Goal: Task Accomplishment & Management: Manage account settings

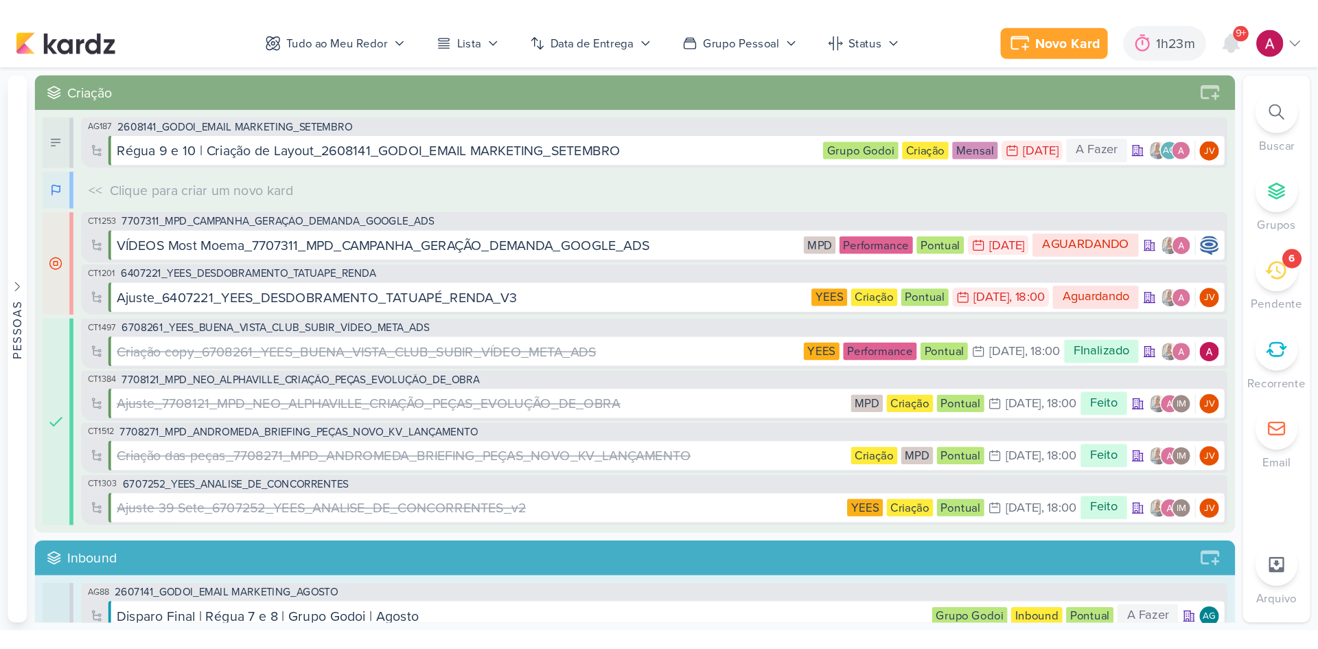
scroll to position [2623, 0]
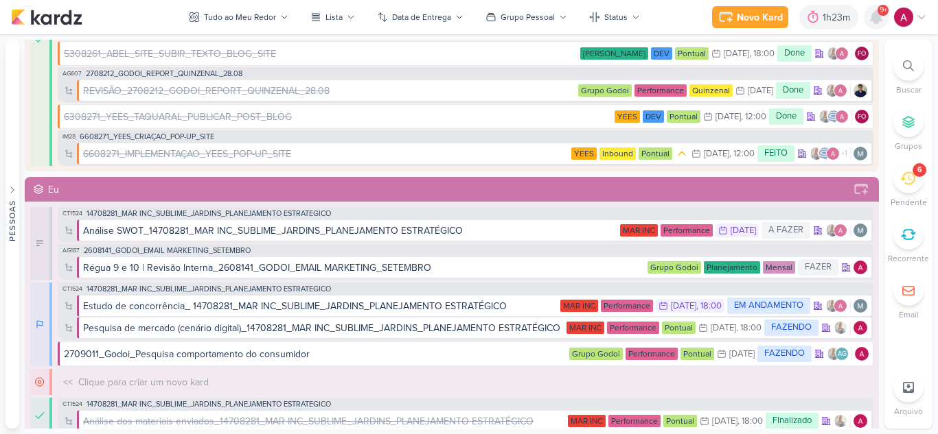
click at [880, 18] on icon at bounding box center [875, 17] width 11 height 12
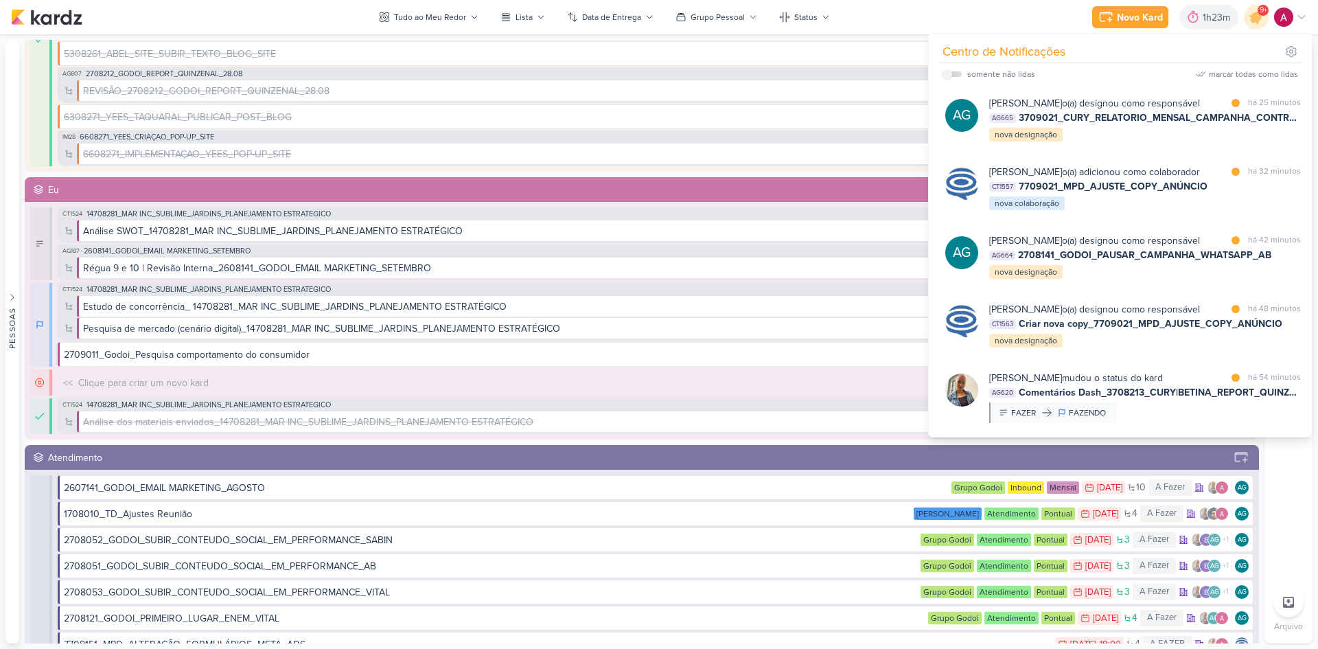
click at [937, 76] on label at bounding box center [951, 73] width 19 height 5
click at [937, 76] on input "checkbox" at bounding box center [947, 74] width 10 height 10
checkbox input "true"
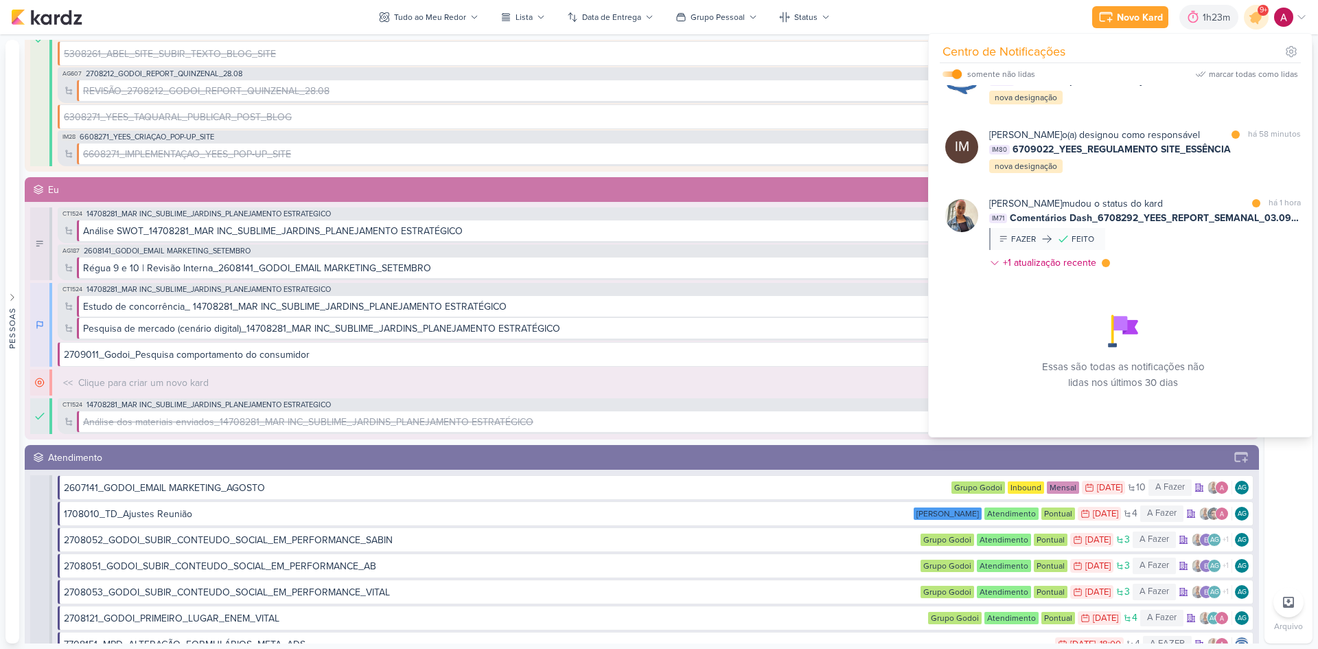
scroll to position [568, 0]
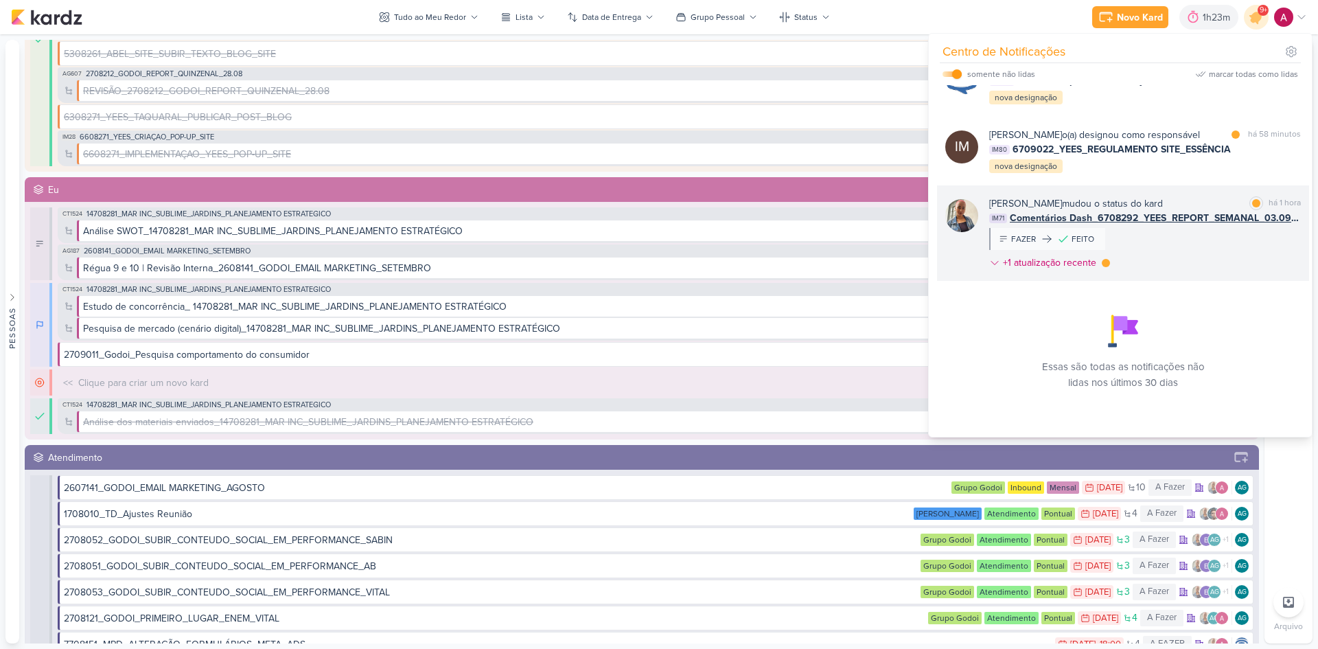
click at [937, 243] on div "[PERSON_NAME] mudou o status do kard marcar como lida há 1 hora IM71 Comentário…" at bounding box center [1145, 235] width 312 height 79
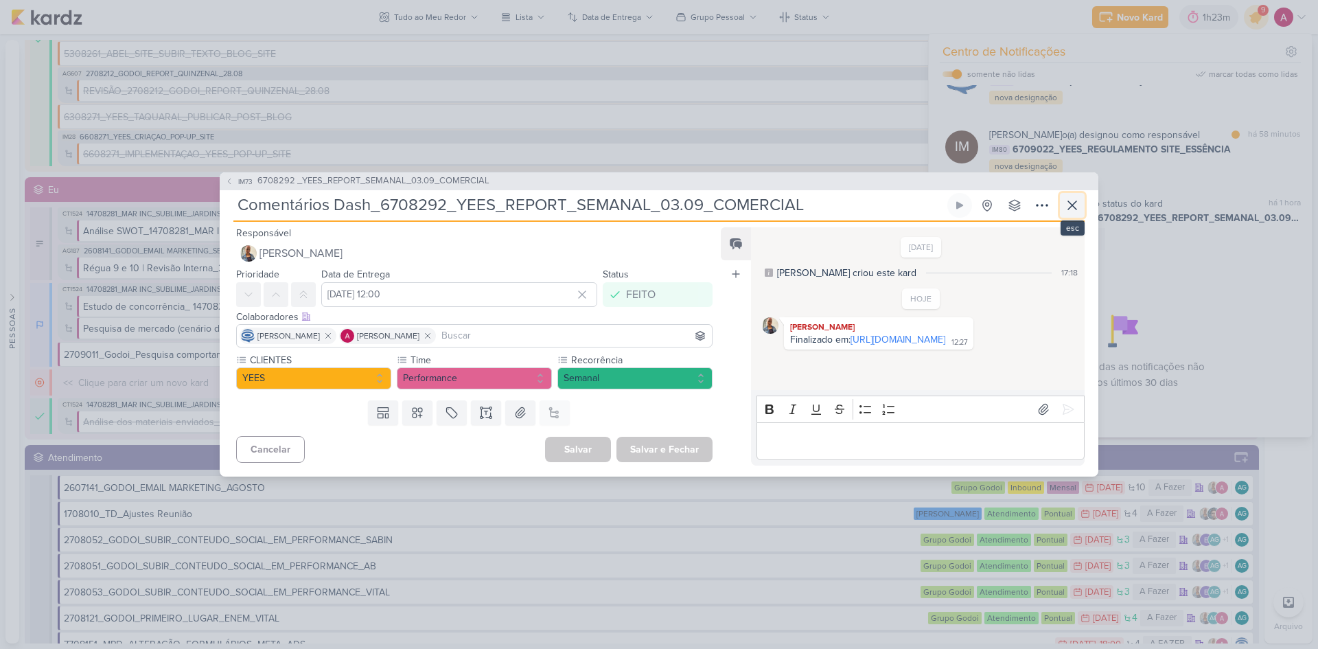
click at [937, 205] on icon at bounding box center [1072, 205] width 16 height 16
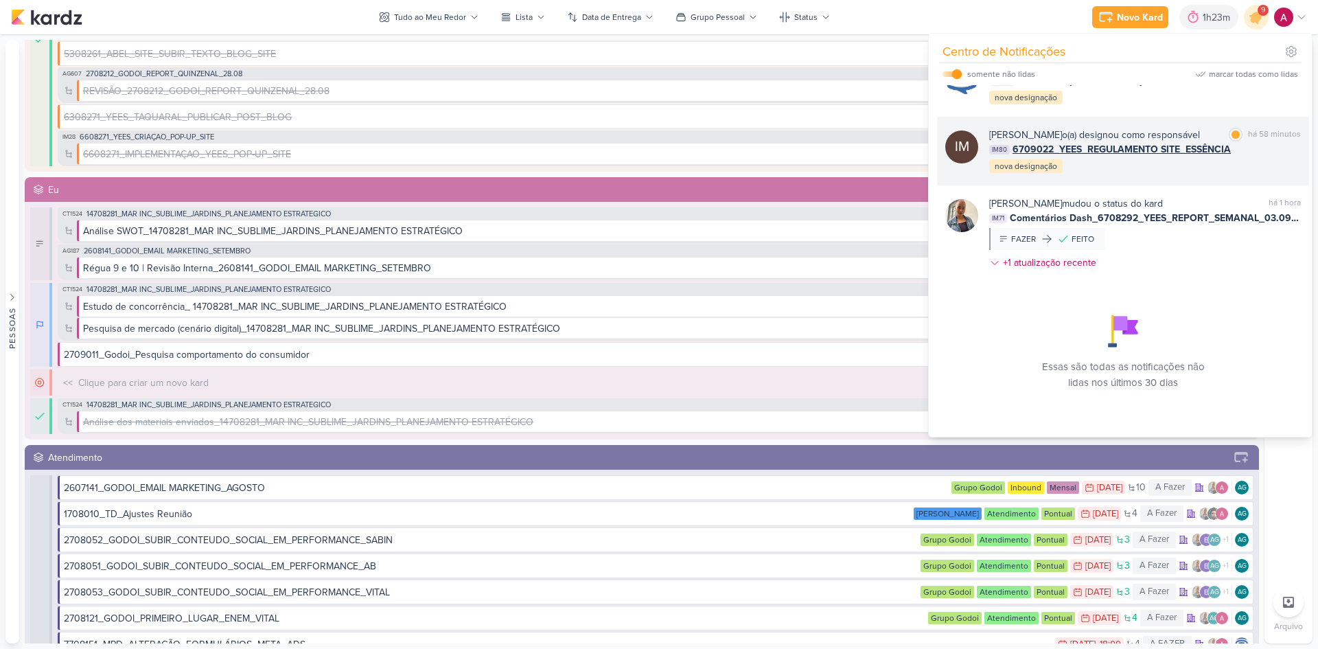
click at [937, 166] on div "[PERSON_NAME] o(a) designou como responsável marcar como lida há 58 minutos IM8…" at bounding box center [1145, 151] width 312 height 47
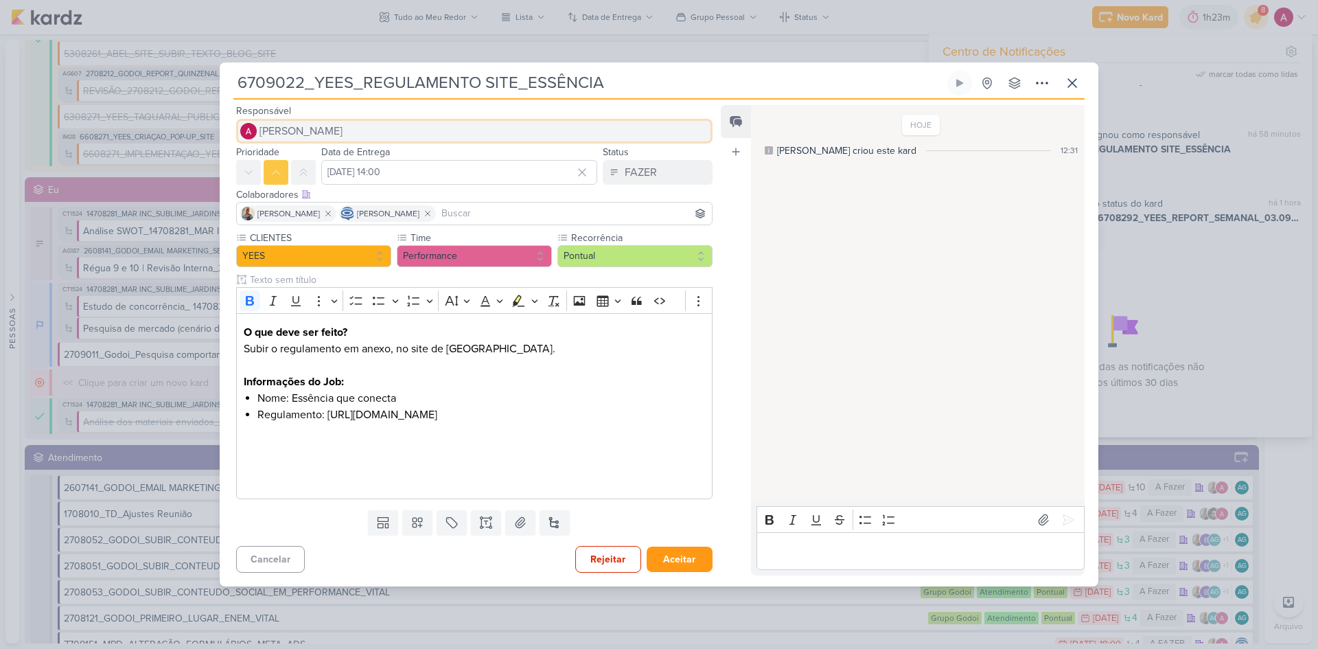
click at [331, 124] on span "[PERSON_NAME]" at bounding box center [300, 131] width 83 height 16
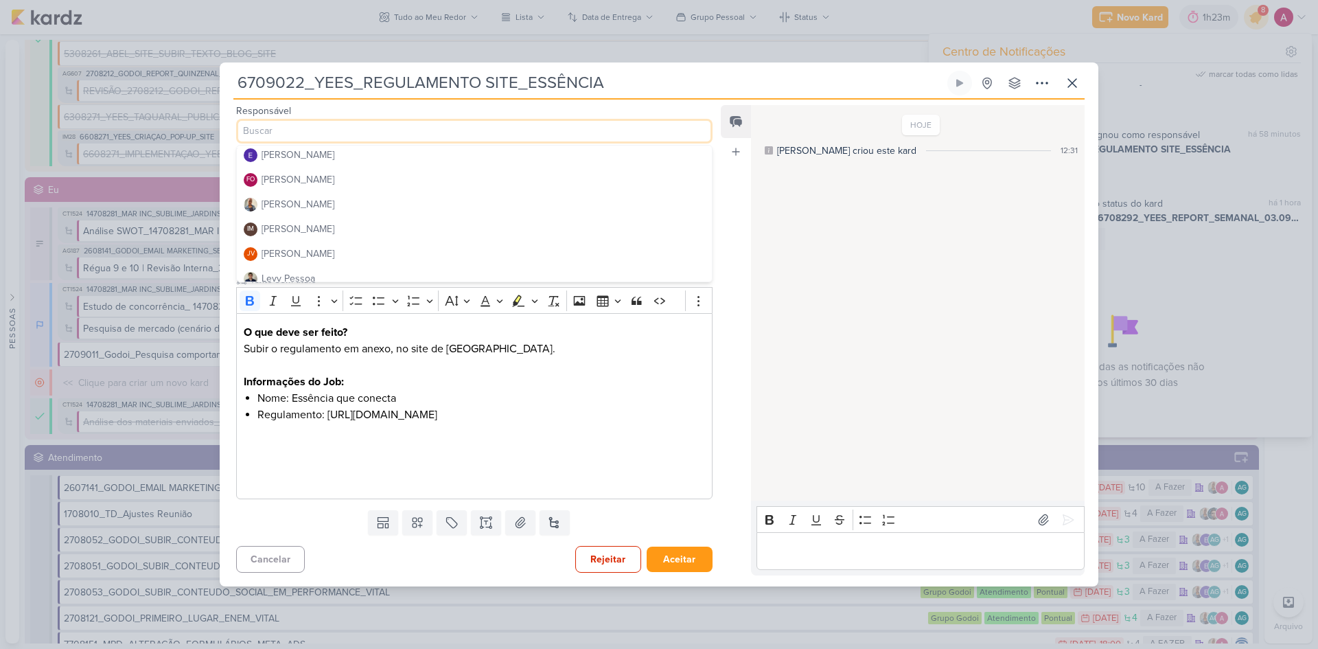
scroll to position [69, 0]
click at [364, 207] on button "FO [PERSON_NAME]" at bounding box center [474, 212] width 475 height 25
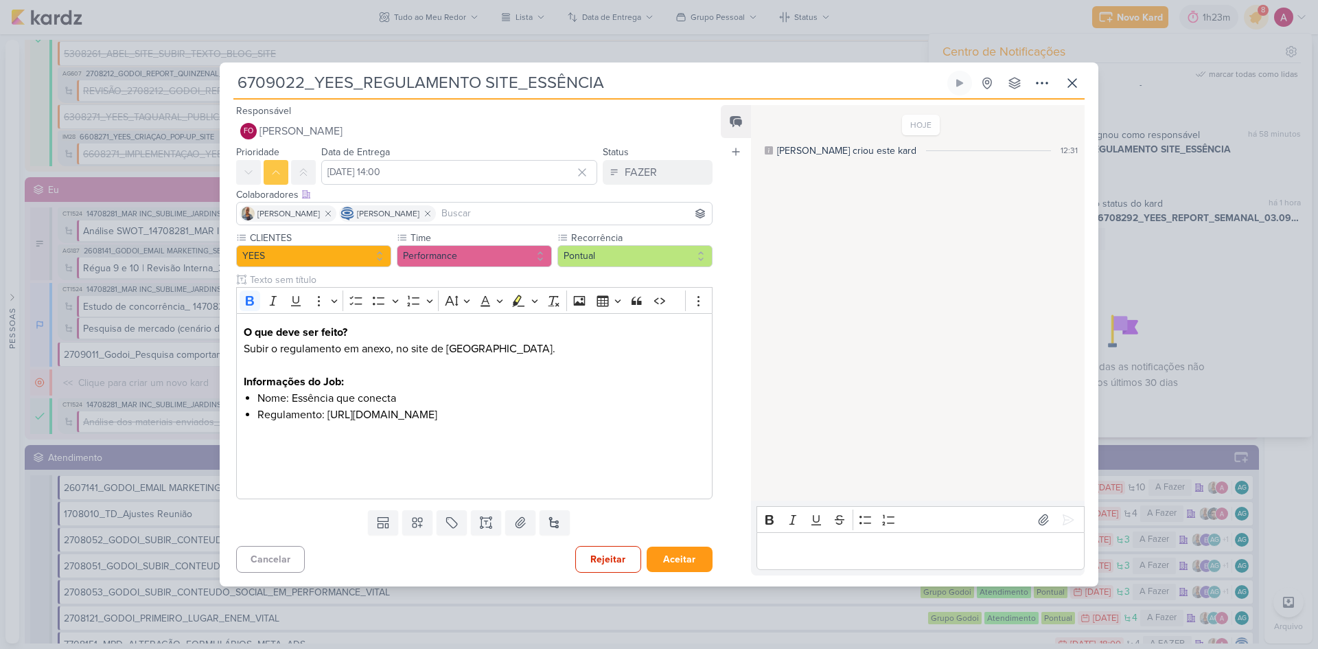
click at [474, 205] on input at bounding box center [574, 213] width 270 height 16
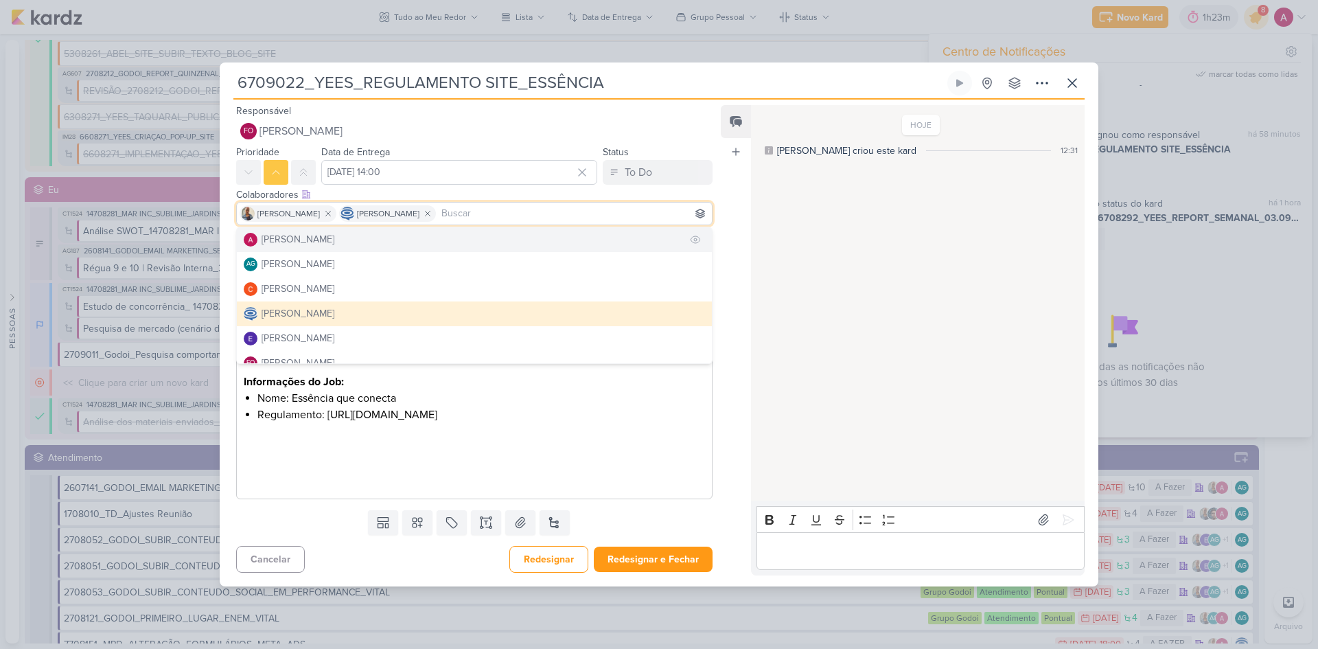
click at [357, 232] on button "[PERSON_NAME]" at bounding box center [474, 239] width 475 height 25
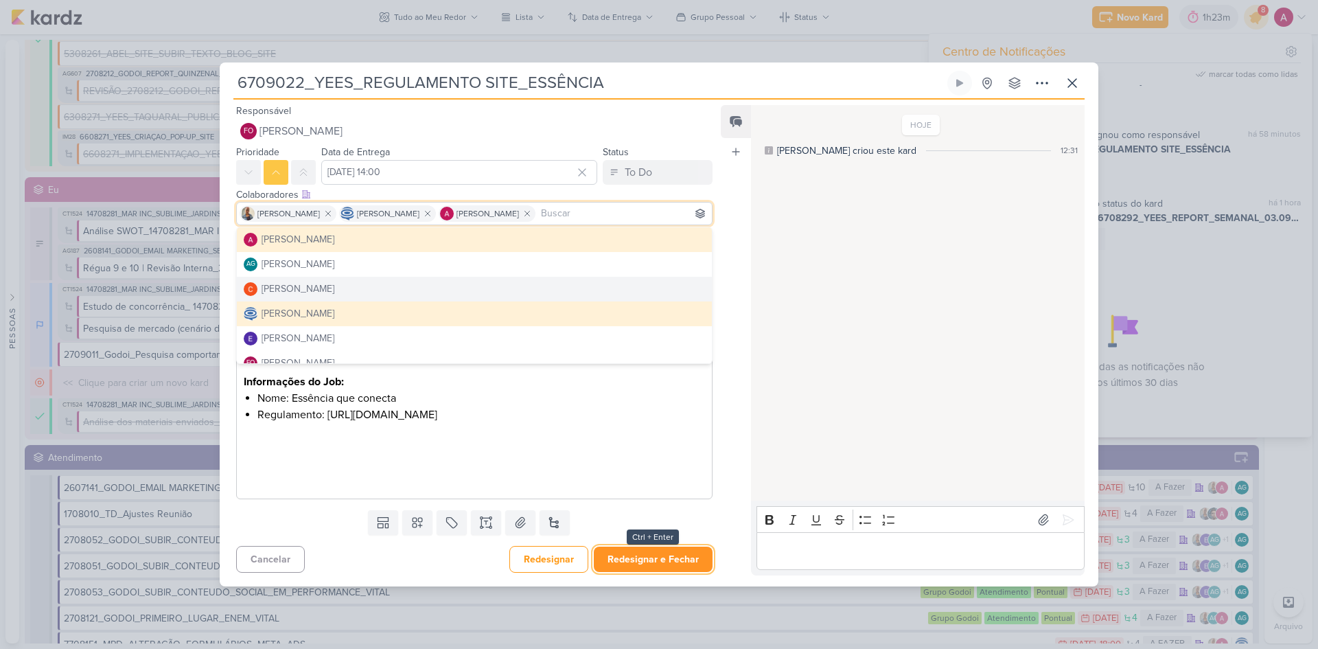
click at [641, 434] on button "Redesignar e Fechar" at bounding box center [653, 558] width 119 height 25
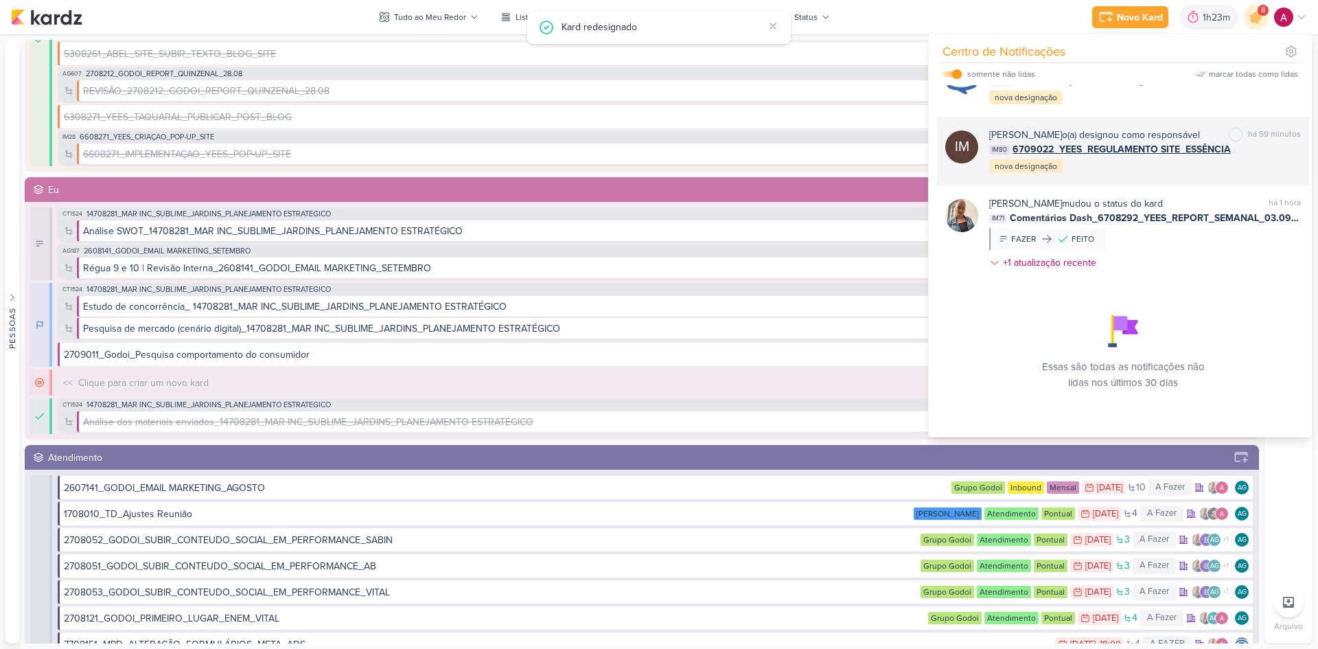
scroll to position [430, 0]
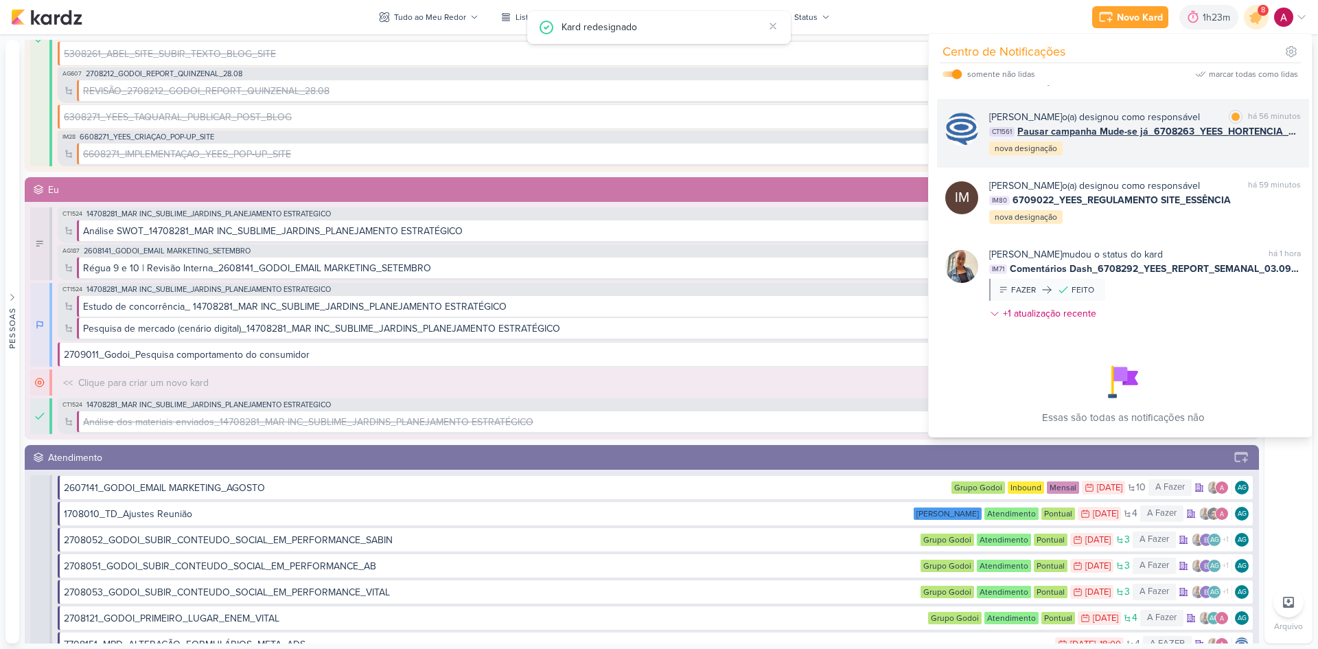
click at [937, 156] on div "[PERSON_NAME] o(a) designou como responsável marcar como lida há 56 minutos CT1…" at bounding box center [1145, 133] width 312 height 47
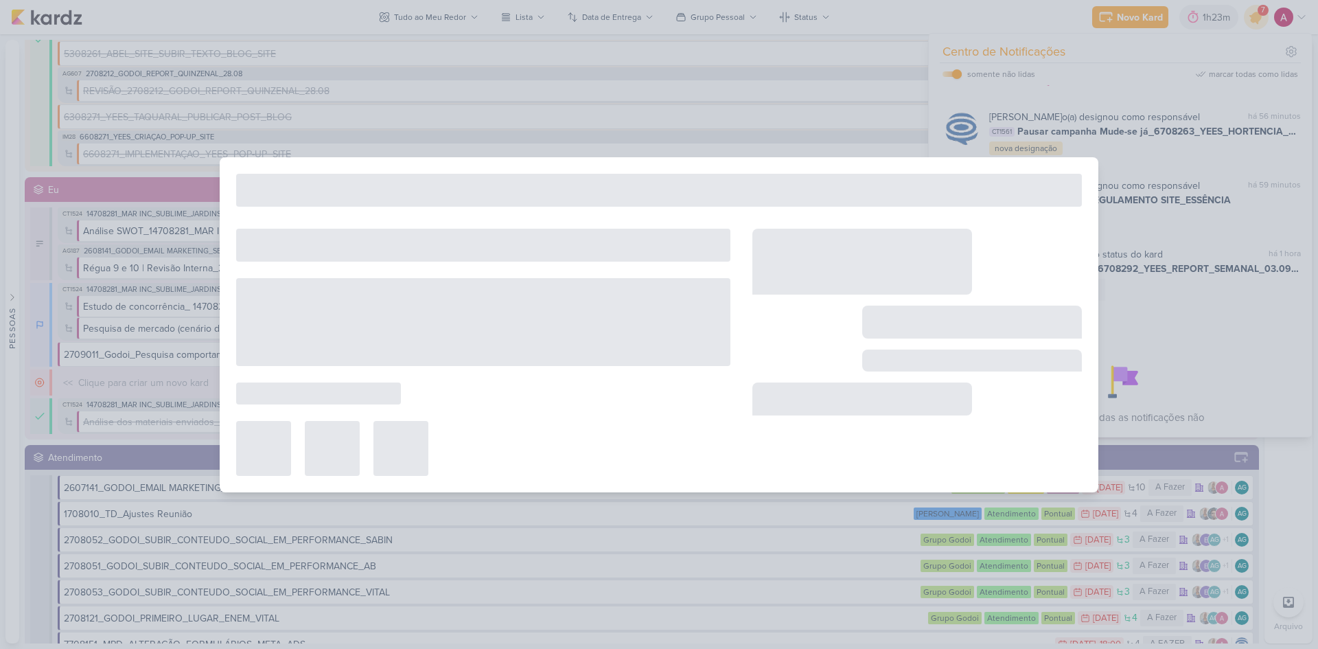
type input "Pausar campanha Mude-se já_6708263_YEES_HORTENCIA_SUBIR_CRIATIVO_LEAD_ADS_MUDE-…"
type input "[DATE] 18:00"
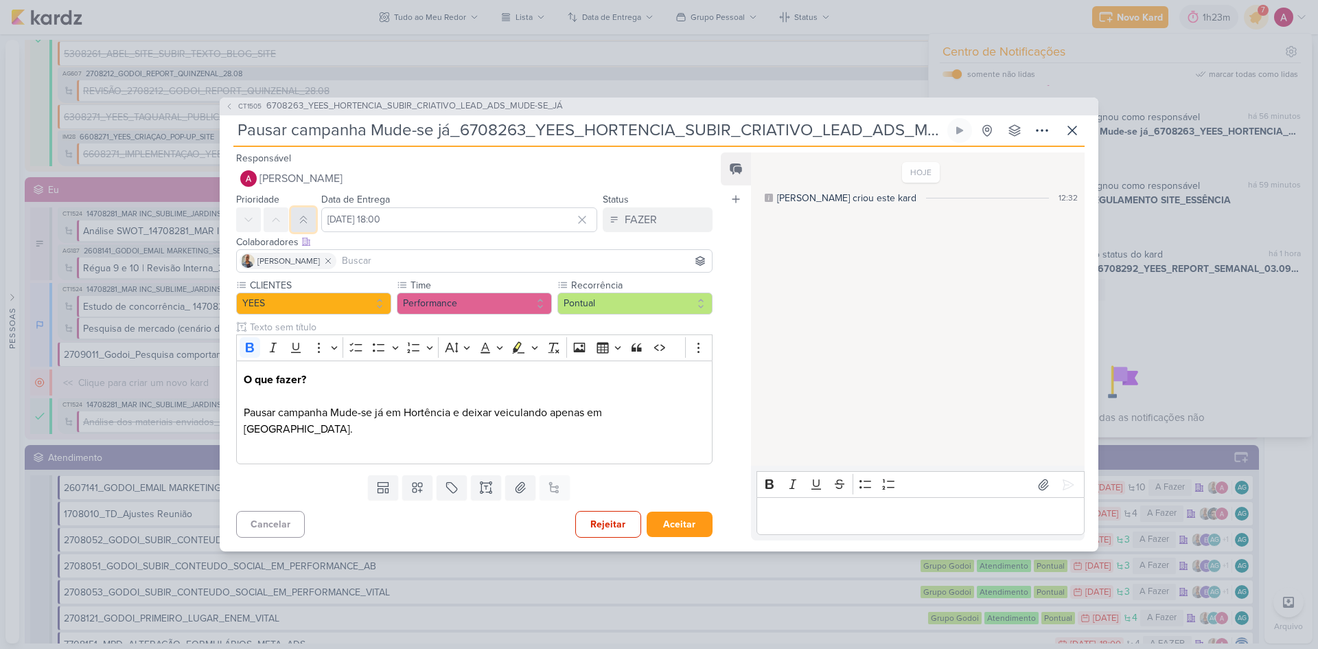
click at [304, 225] on icon at bounding box center [303, 219] width 11 height 11
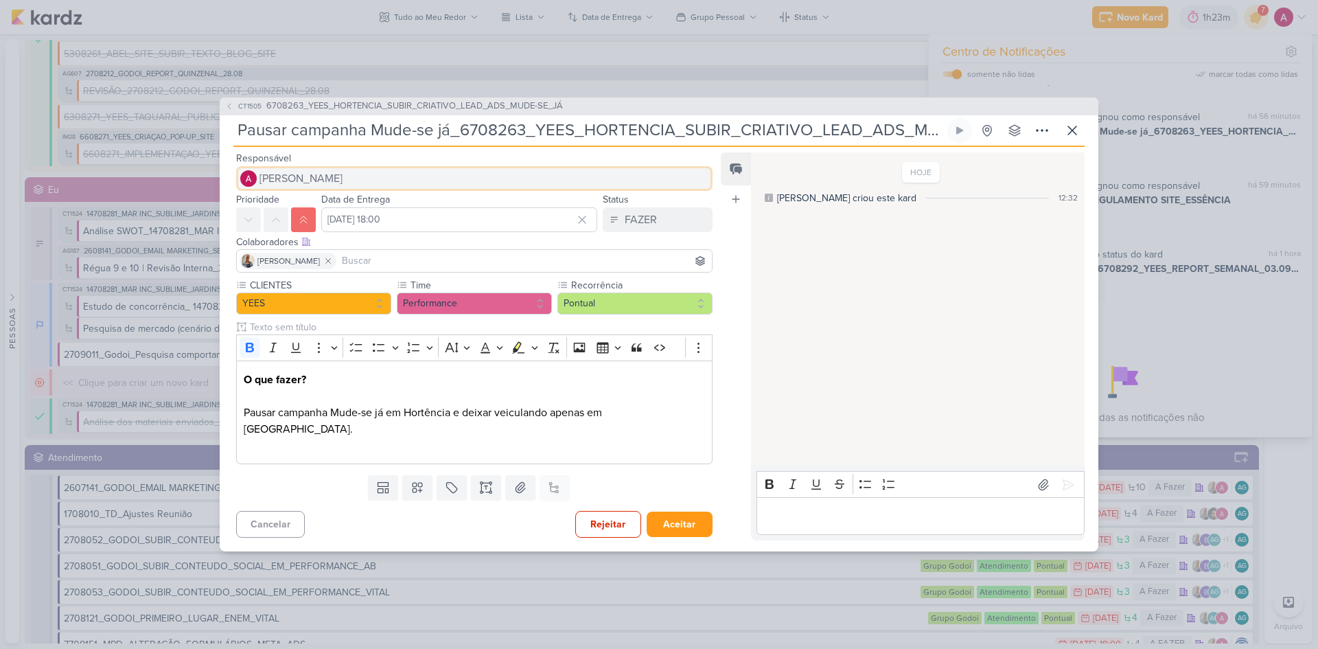
click at [325, 183] on span "[PERSON_NAME]" at bounding box center [300, 178] width 83 height 16
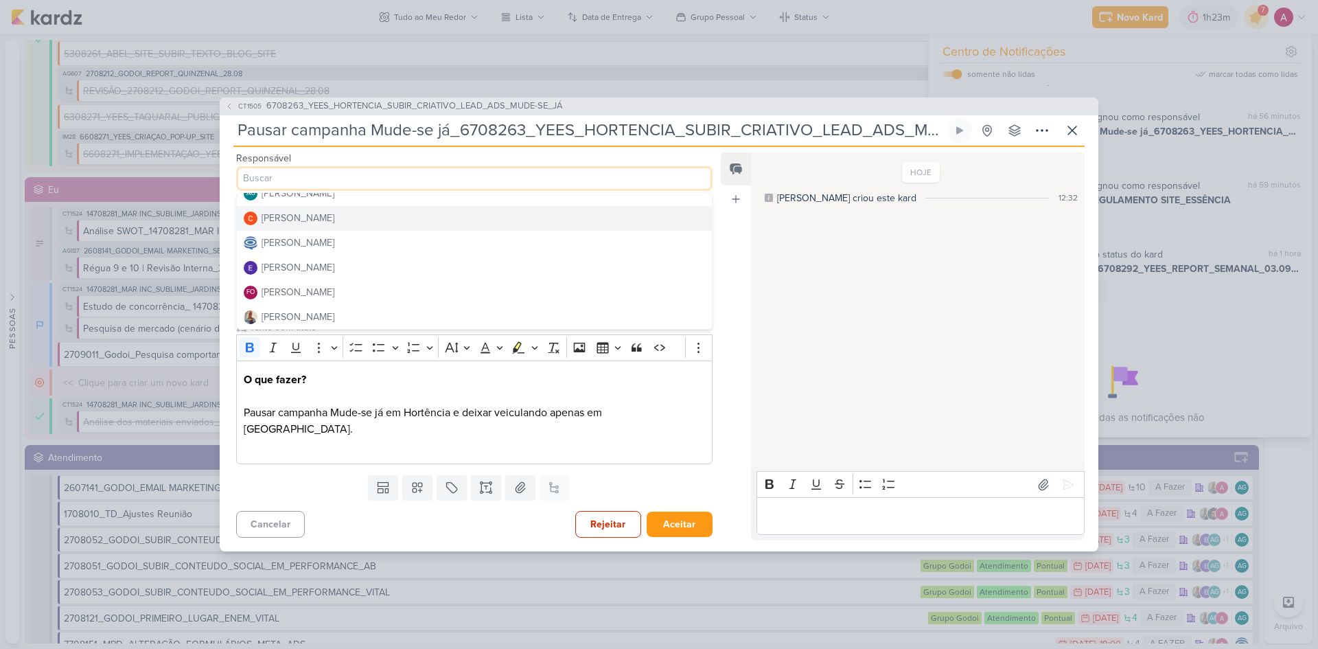
scroll to position [69, 0]
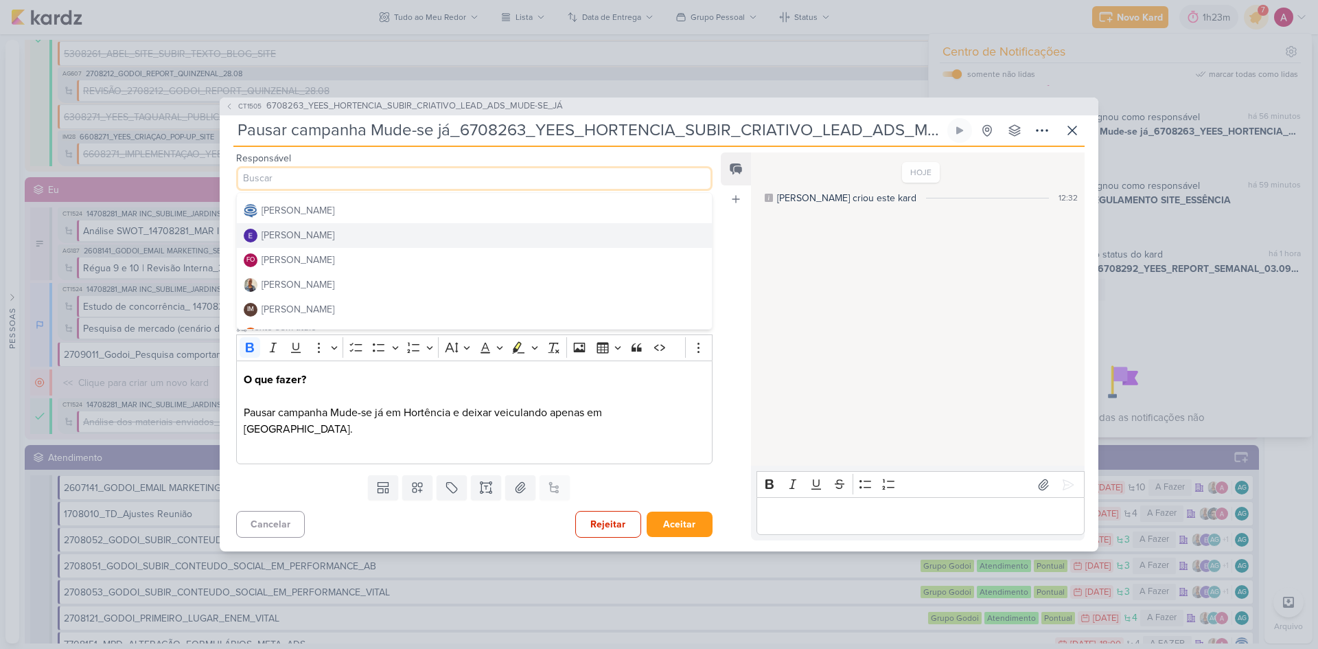
click at [316, 242] on div "[PERSON_NAME]" at bounding box center [298, 235] width 73 height 14
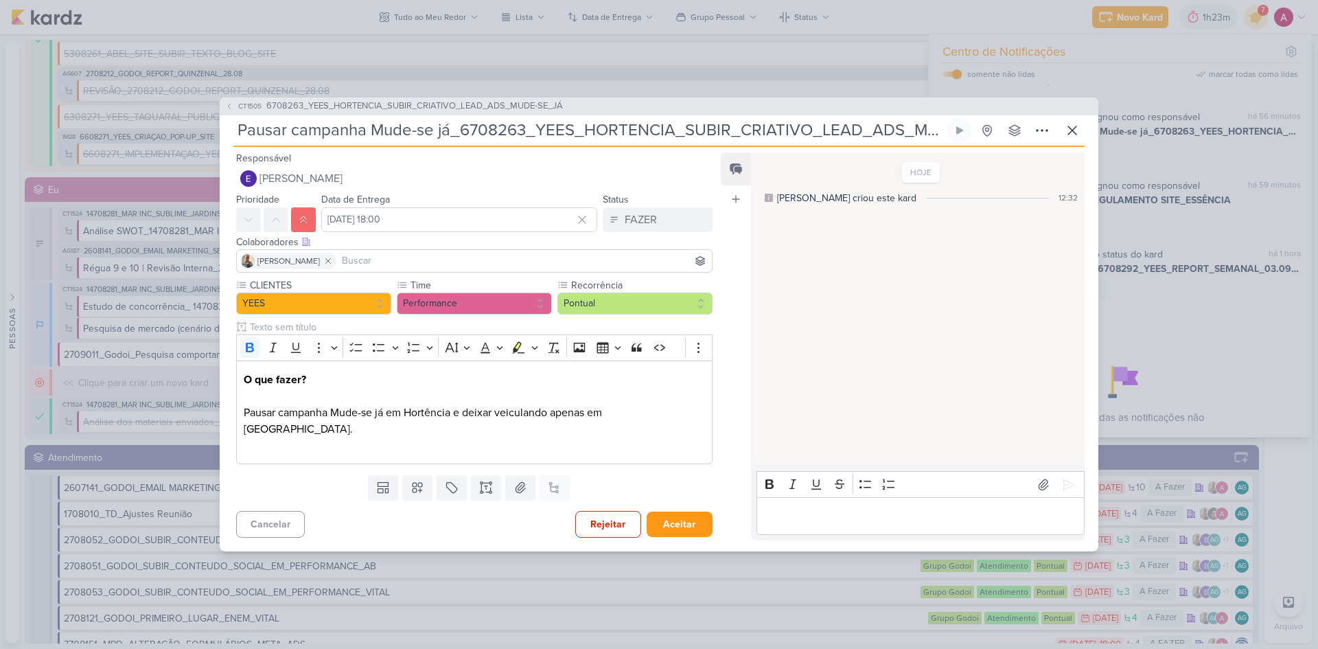
click at [345, 268] on input at bounding box center [524, 261] width 370 height 16
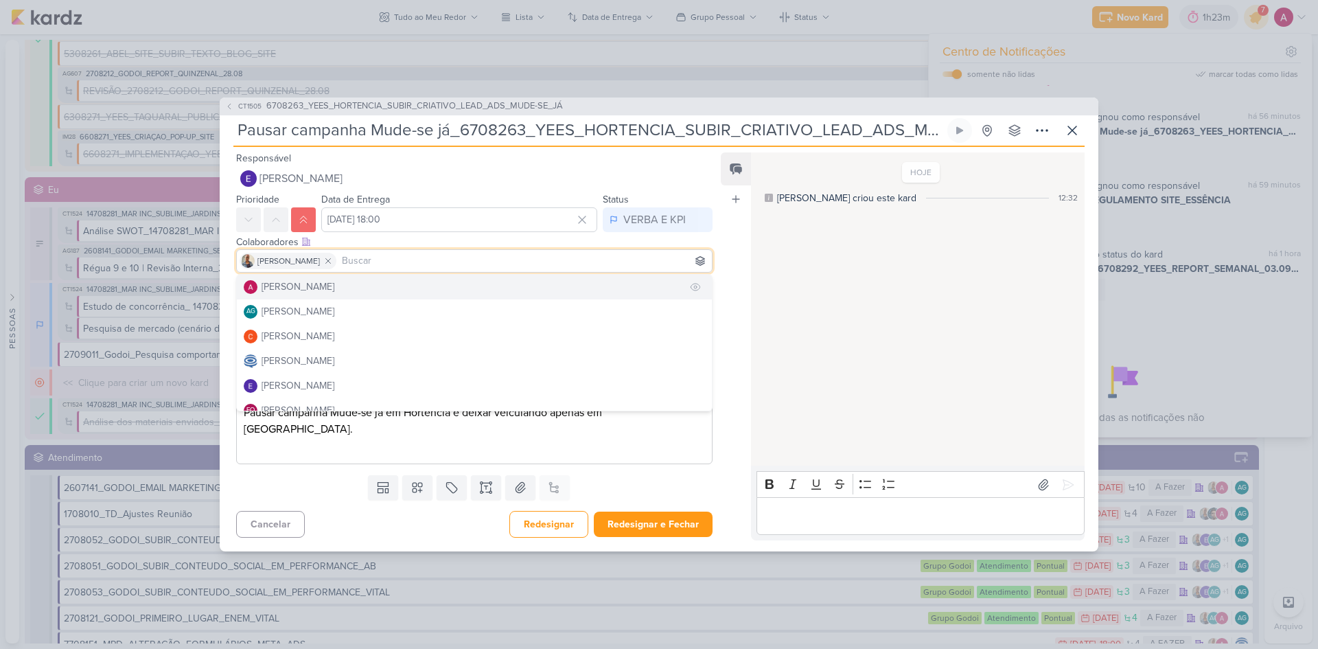
click at [299, 292] on div "[PERSON_NAME]" at bounding box center [298, 286] width 73 height 14
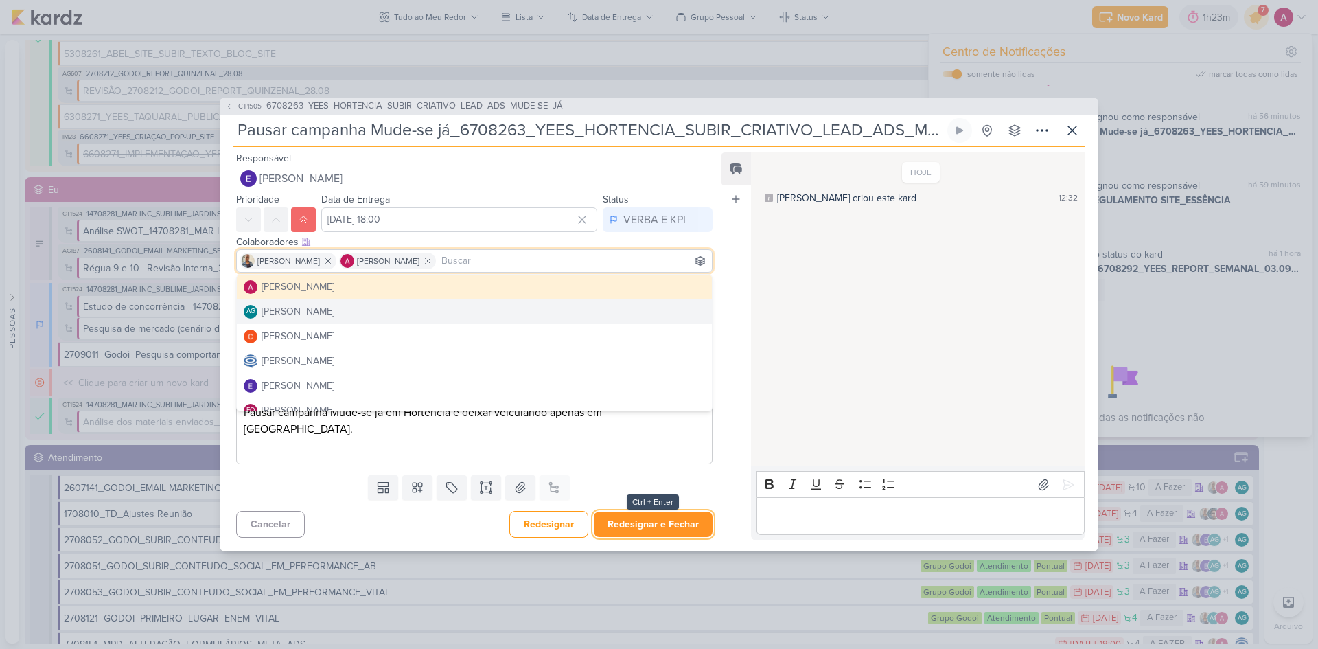
click at [636, 434] on button "Redesignar e Fechar" at bounding box center [653, 523] width 119 height 25
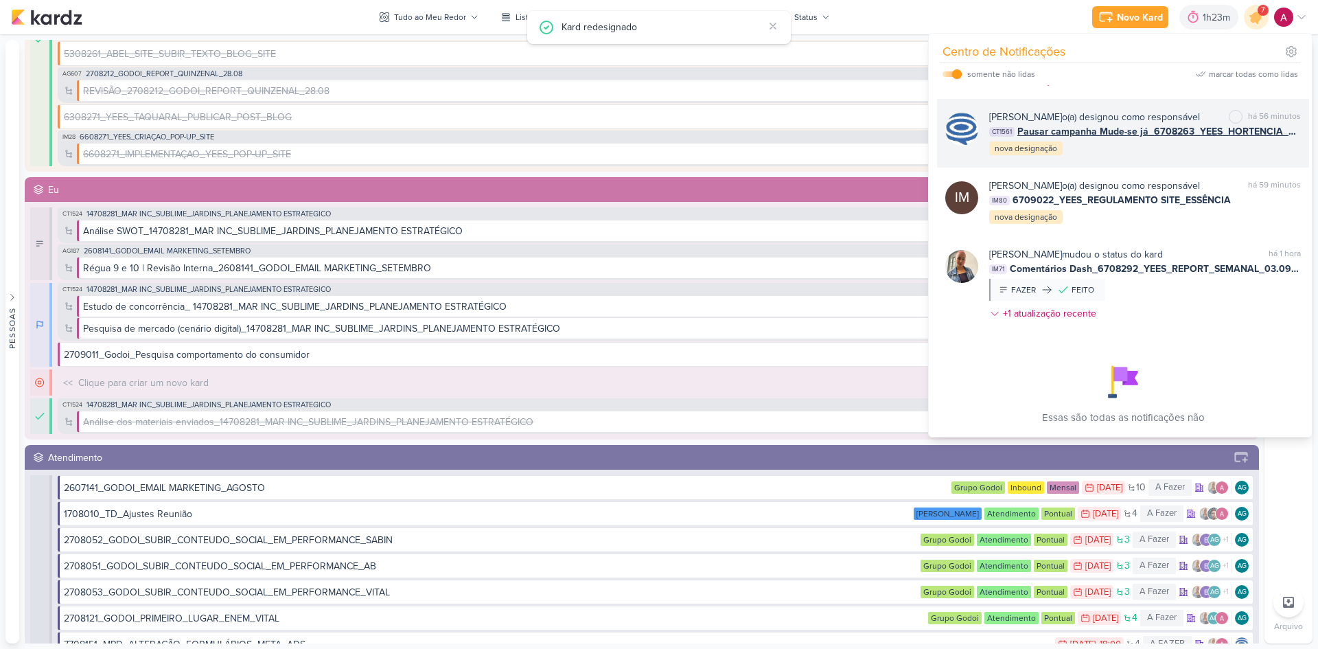
scroll to position [362, 0]
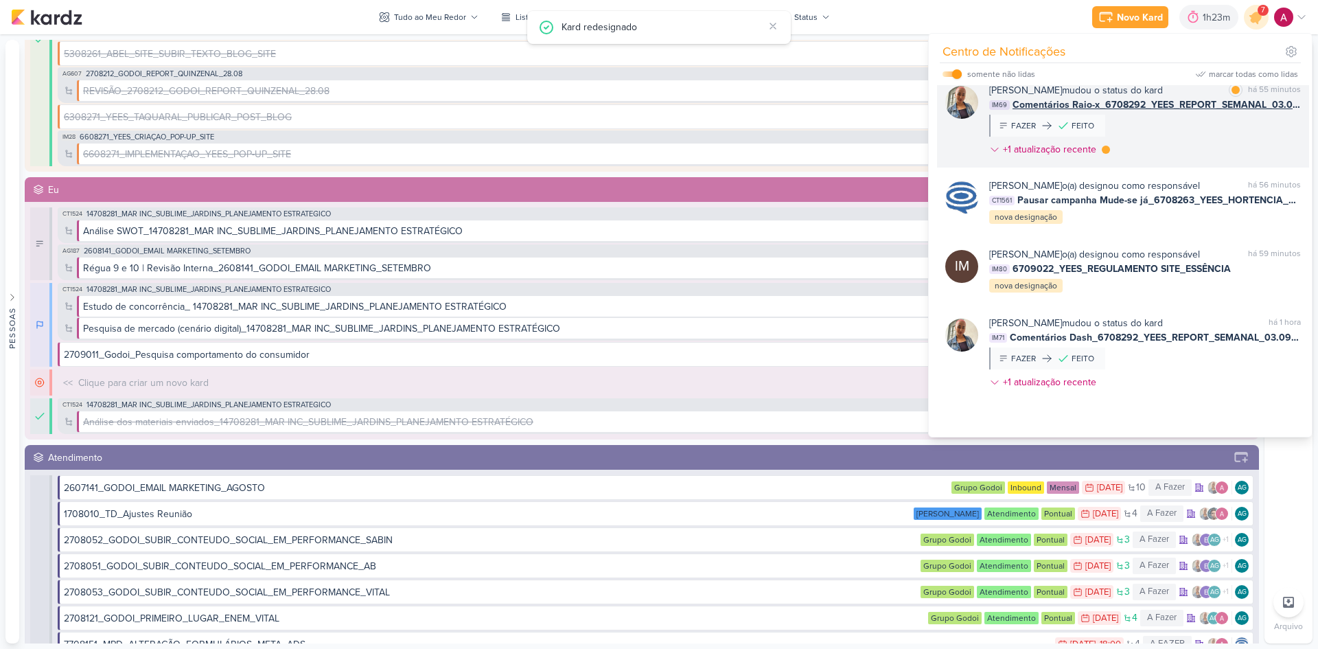
click at [937, 162] on div "[PERSON_NAME] mudou o status do kard marcar como lida há 55 minutos IM69 Coment…" at bounding box center [1145, 122] width 312 height 79
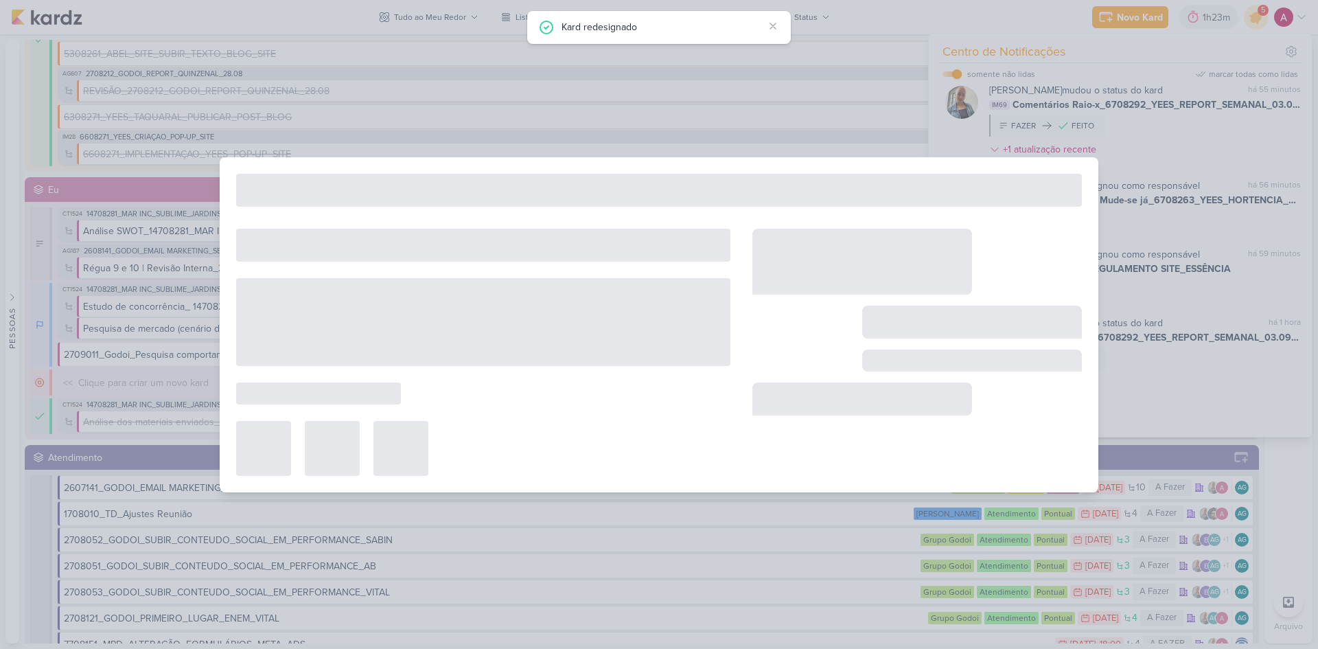
type input "Comentários Raio-x_6708292_YEES_REPORT_SEMANAL_03.09_COMERCIAL"
type input "[DATE] 23:59"
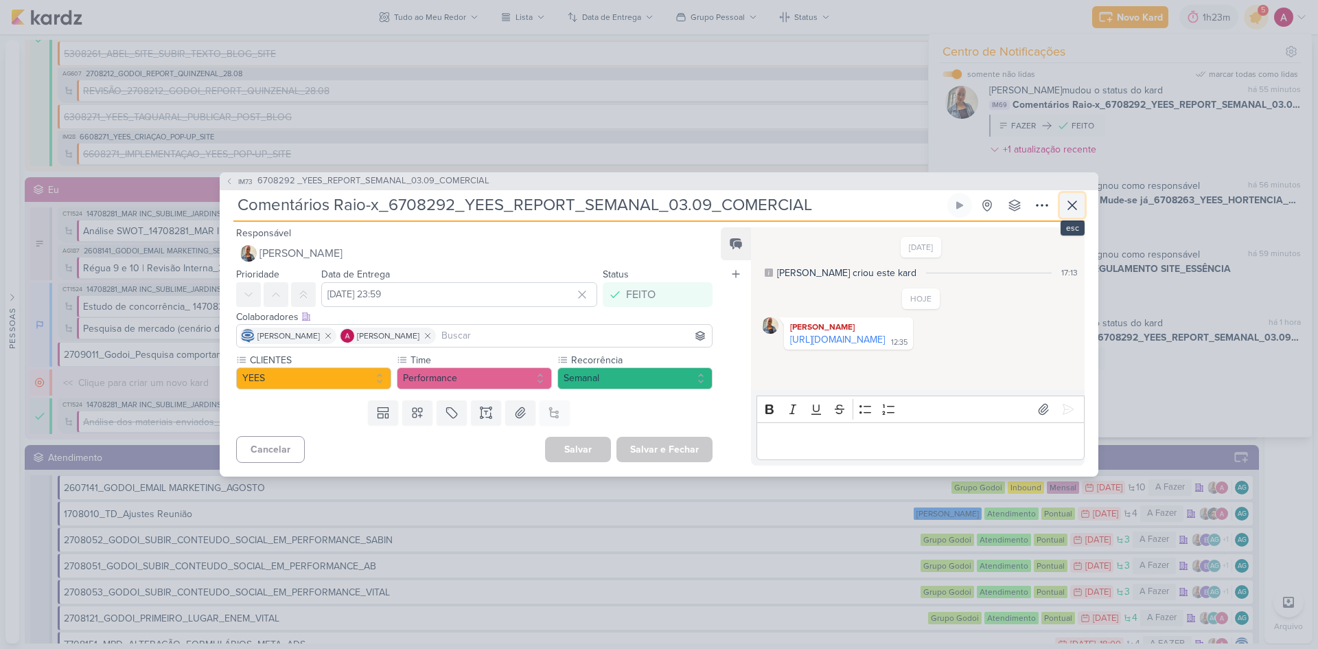
click at [937, 203] on icon at bounding box center [1072, 205] width 16 height 16
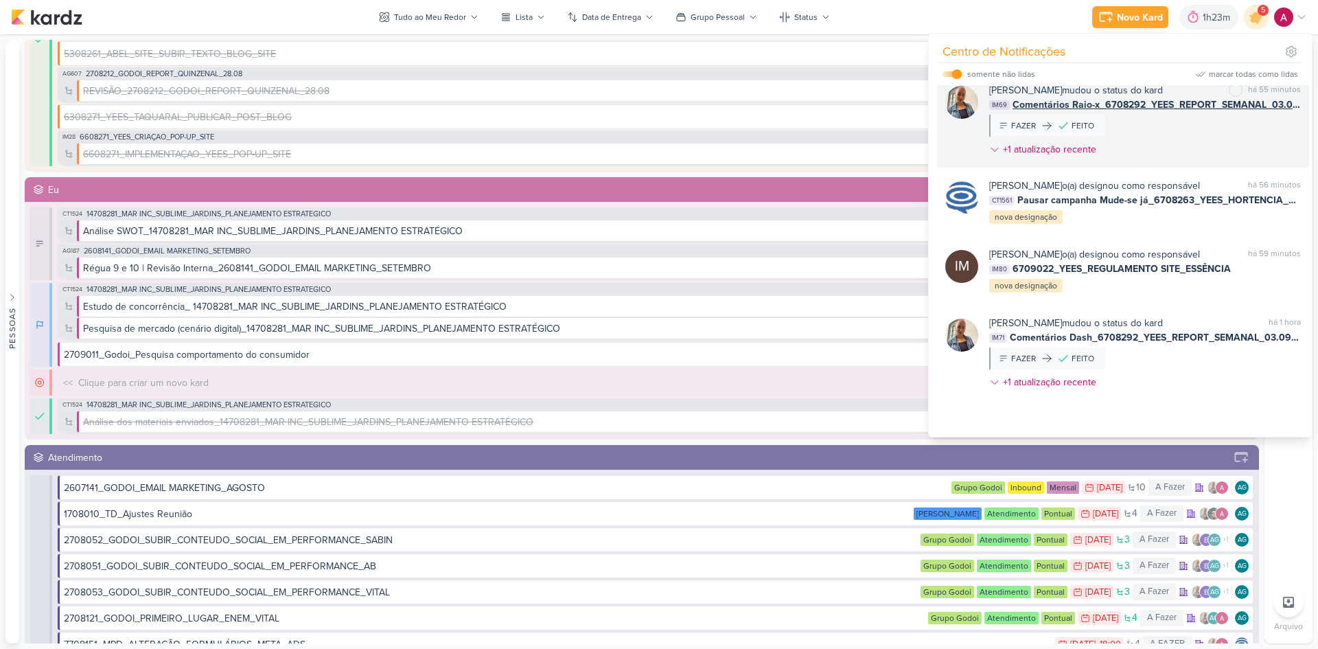
scroll to position [293, 0]
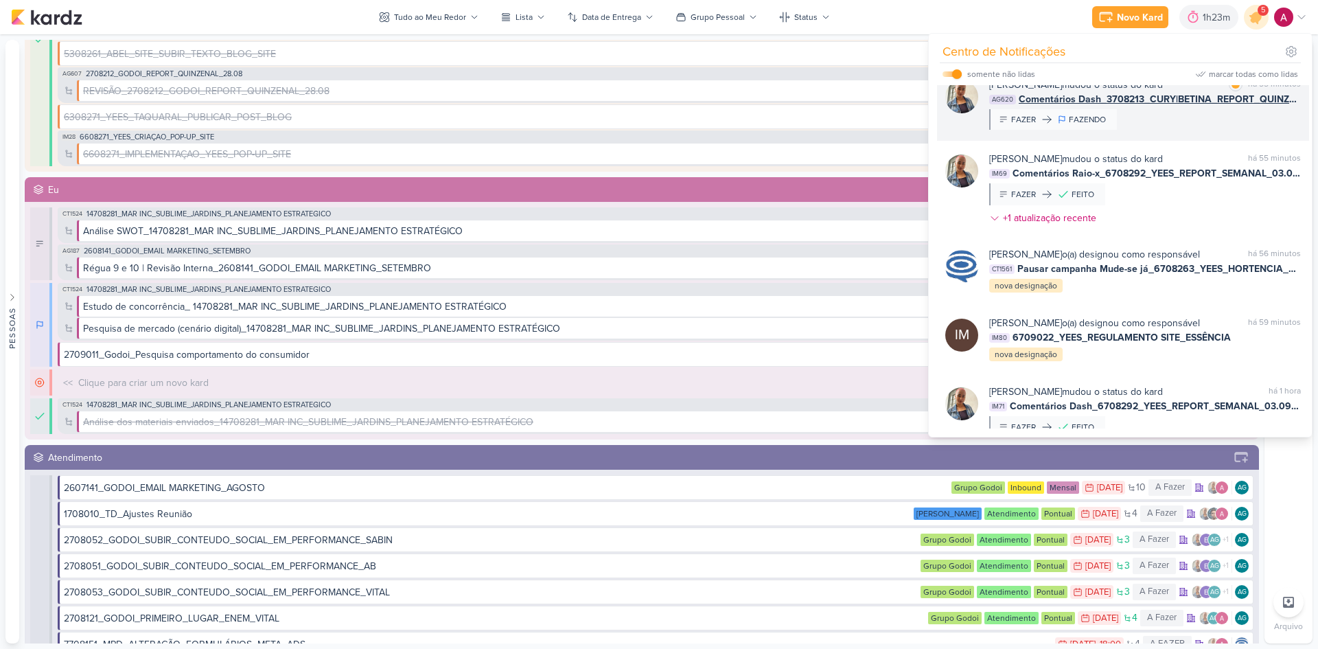
click at [937, 130] on div "[PERSON_NAME] mudou o status do kard marcar como lida há 55 minutos AG620 Comen…" at bounding box center [1145, 104] width 312 height 52
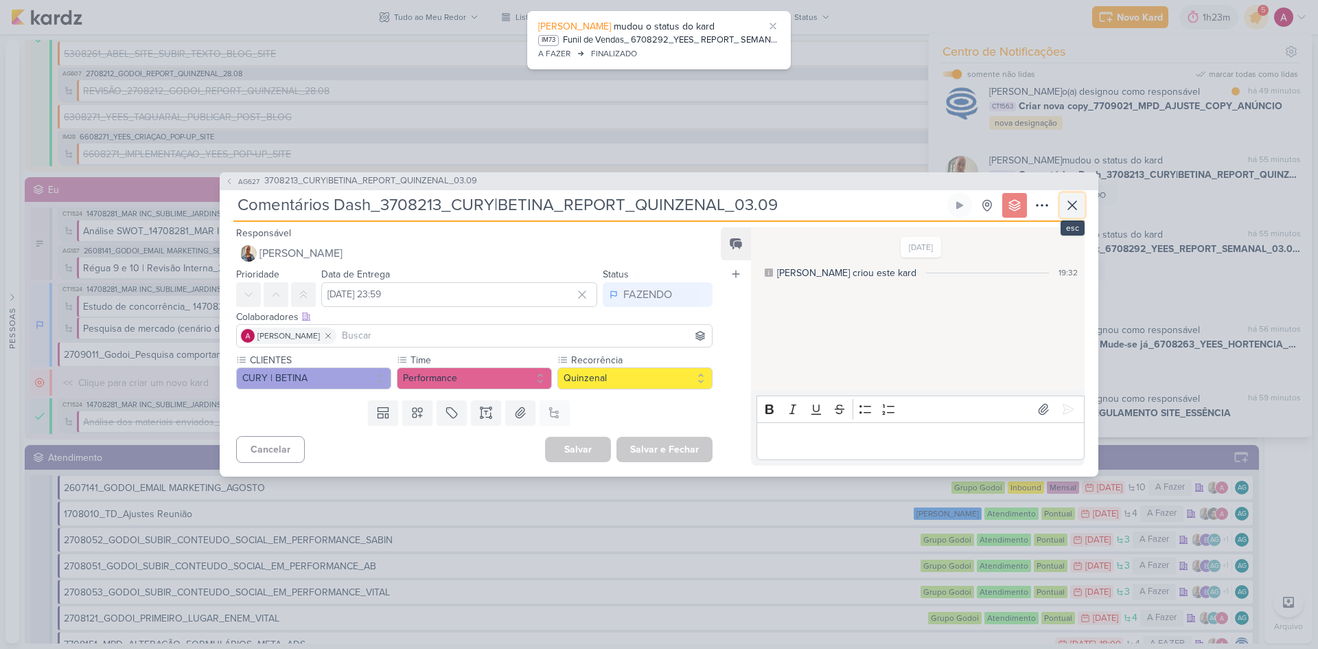
click at [937, 208] on icon at bounding box center [1072, 205] width 16 height 16
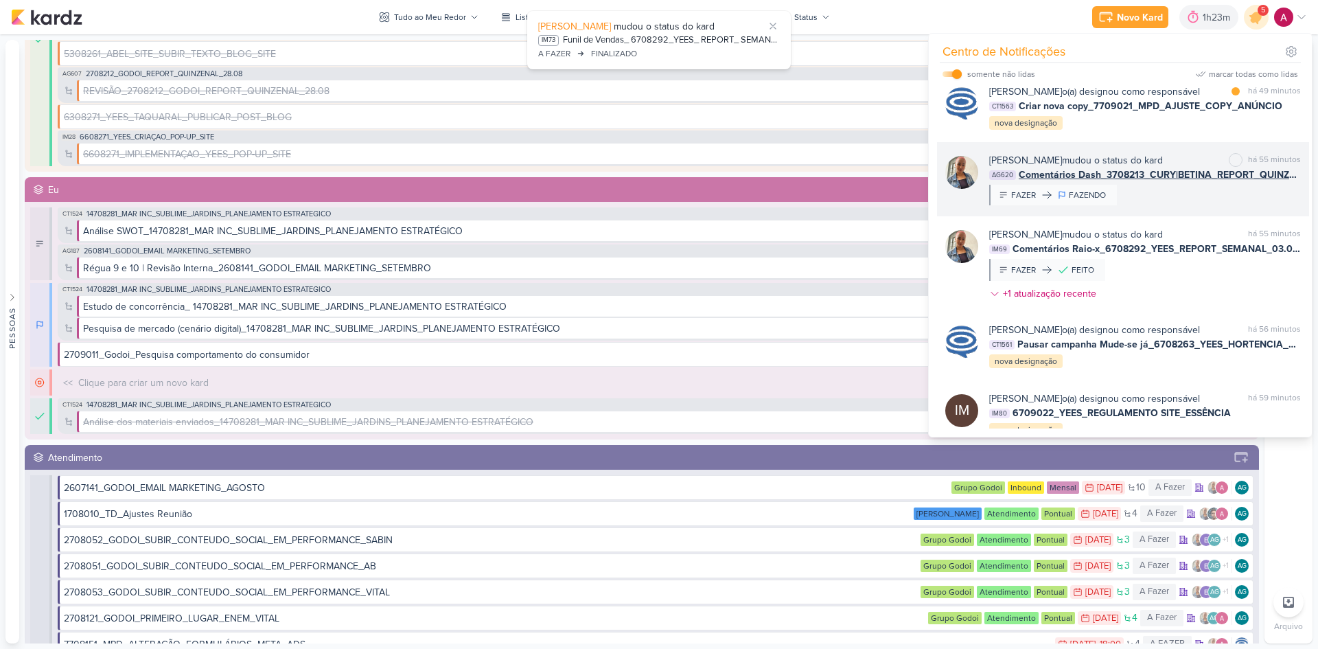
scroll to position [156, 0]
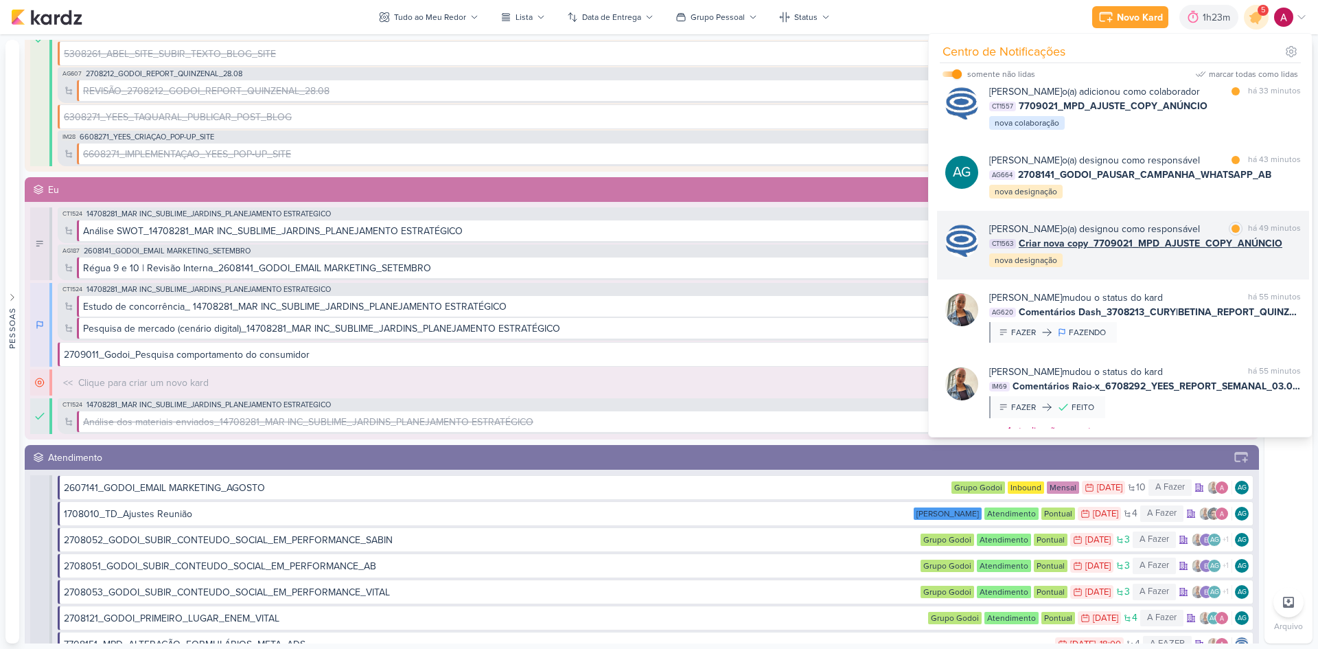
click at [937, 236] on div "[PERSON_NAME] o(a) designou como responsável" at bounding box center [1094, 229] width 211 height 14
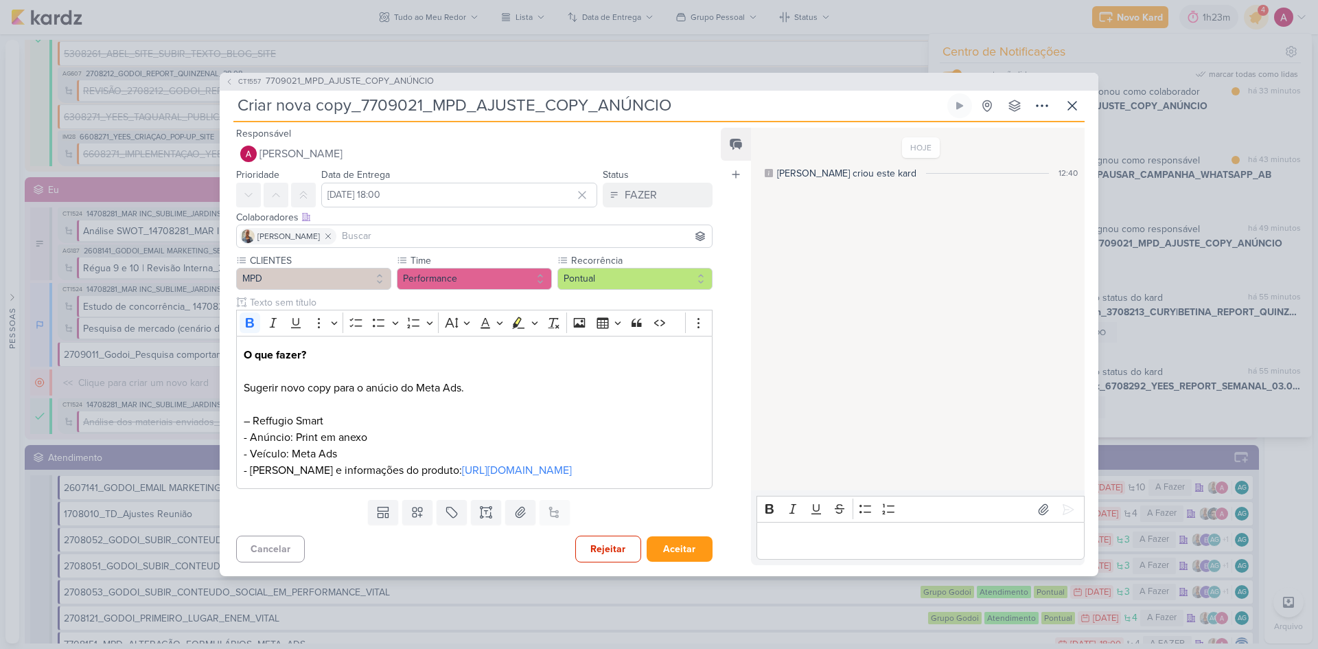
click at [774, 434] on div "Editor editing area: main" at bounding box center [920, 541] width 328 height 38
click at [937, 434] on icon at bounding box center [1068, 509] width 14 height 14
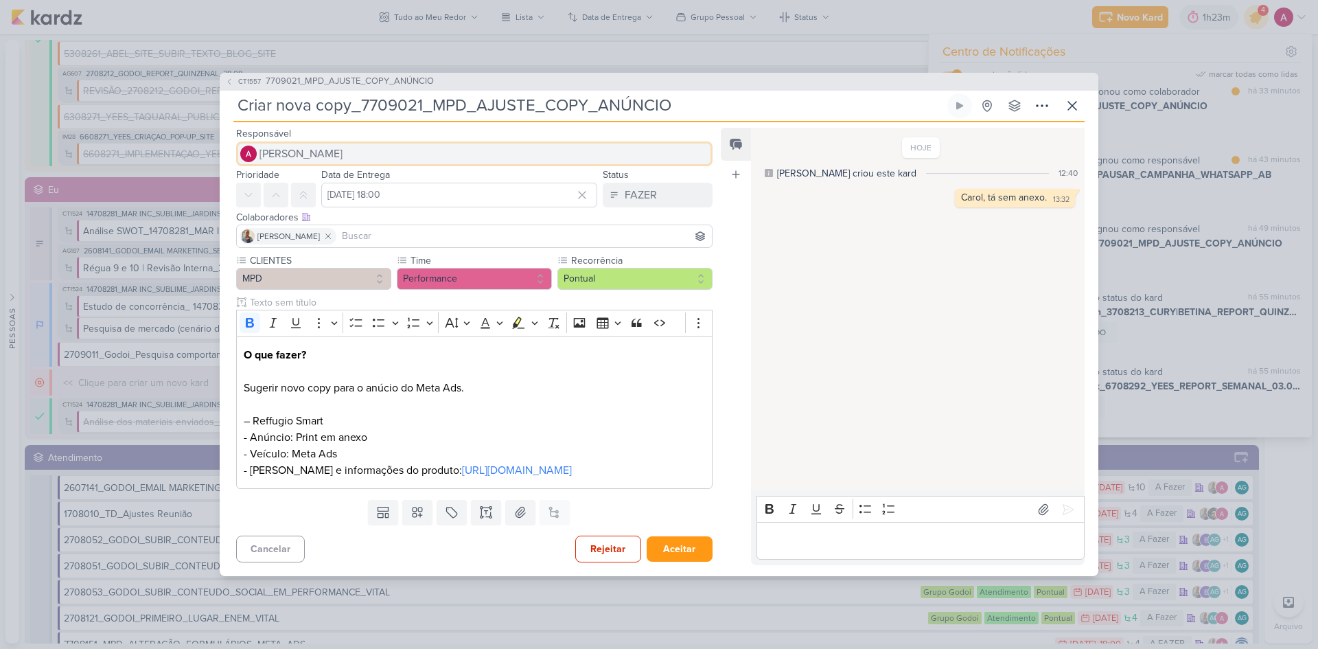
click at [315, 146] on span "[PERSON_NAME]" at bounding box center [300, 154] width 83 height 16
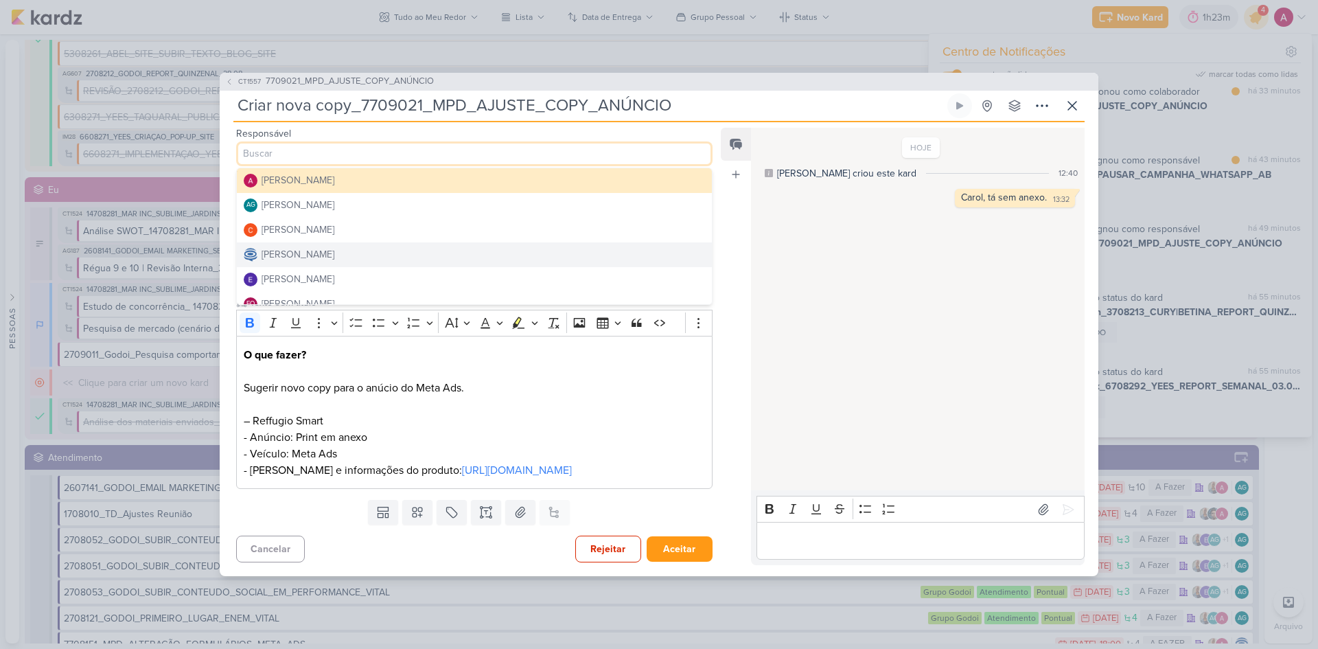
click at [315, 247] on div "[PERSON_NAME]" at bounding box center [298, 254] width 73 height 14
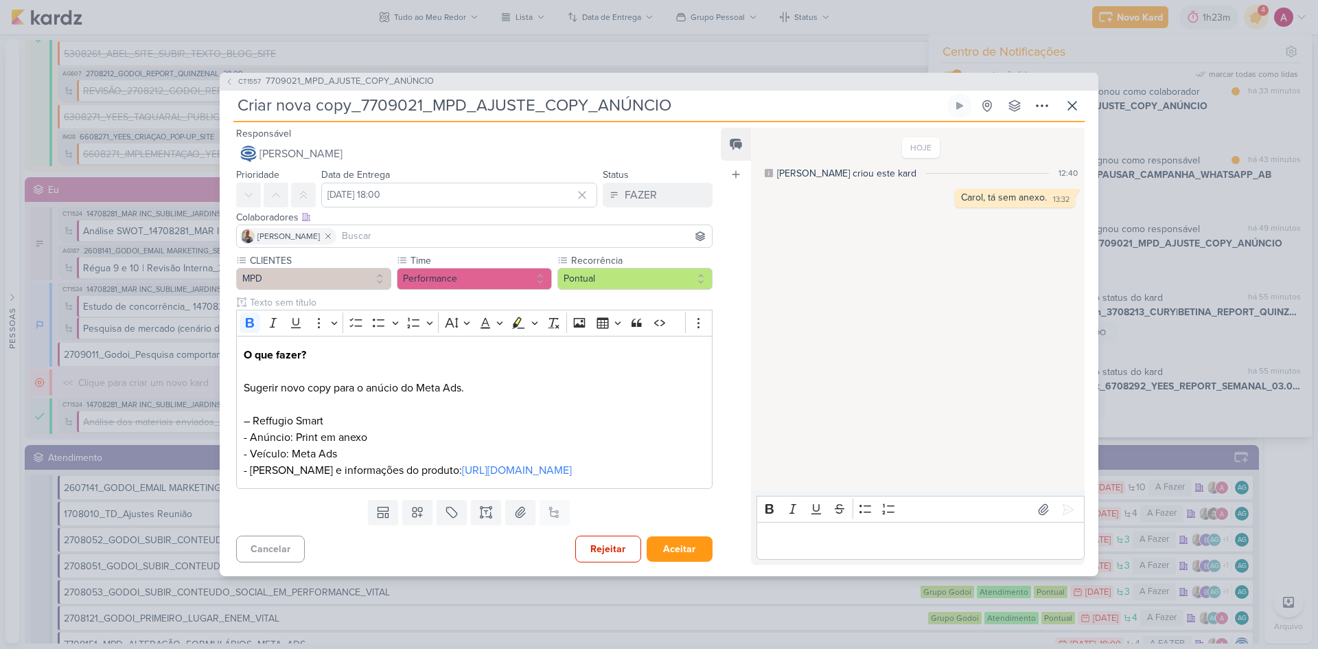
click at [351, 228] on input at bounding box center [524, 236] width 370 height 16
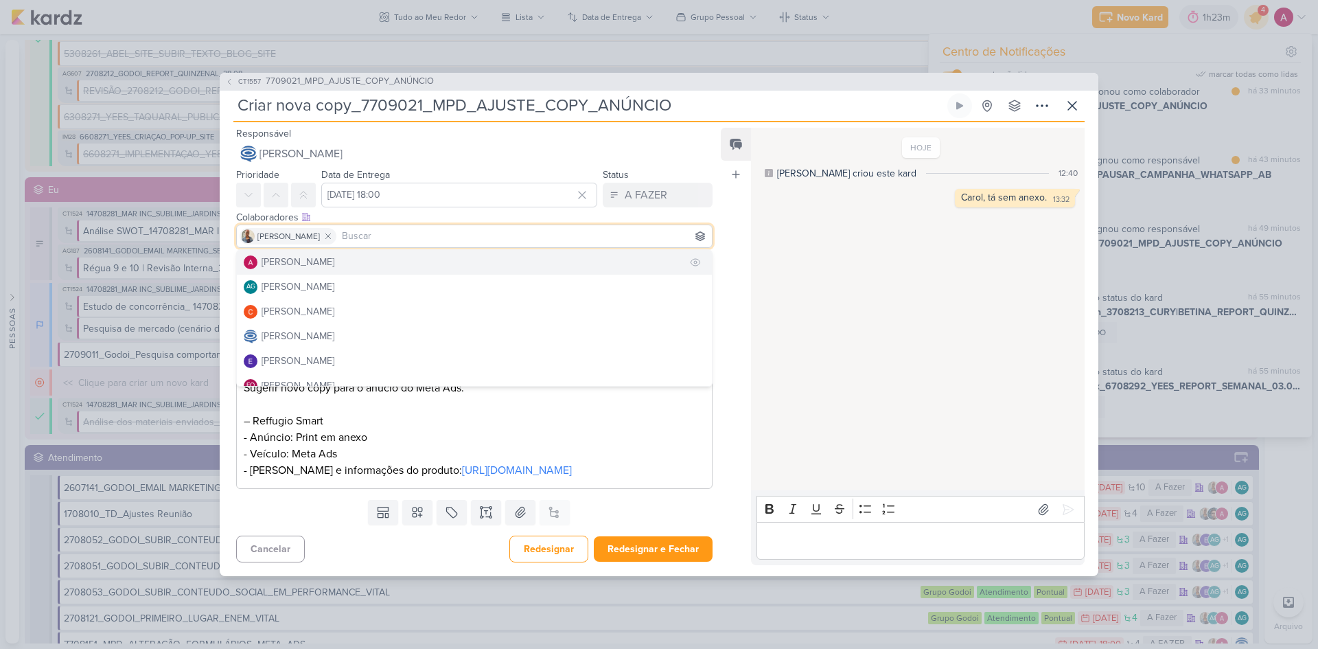
click at [319, 250] on button "[PERSON_NAME]" at bounding box center [474, 262] width 475 height 25
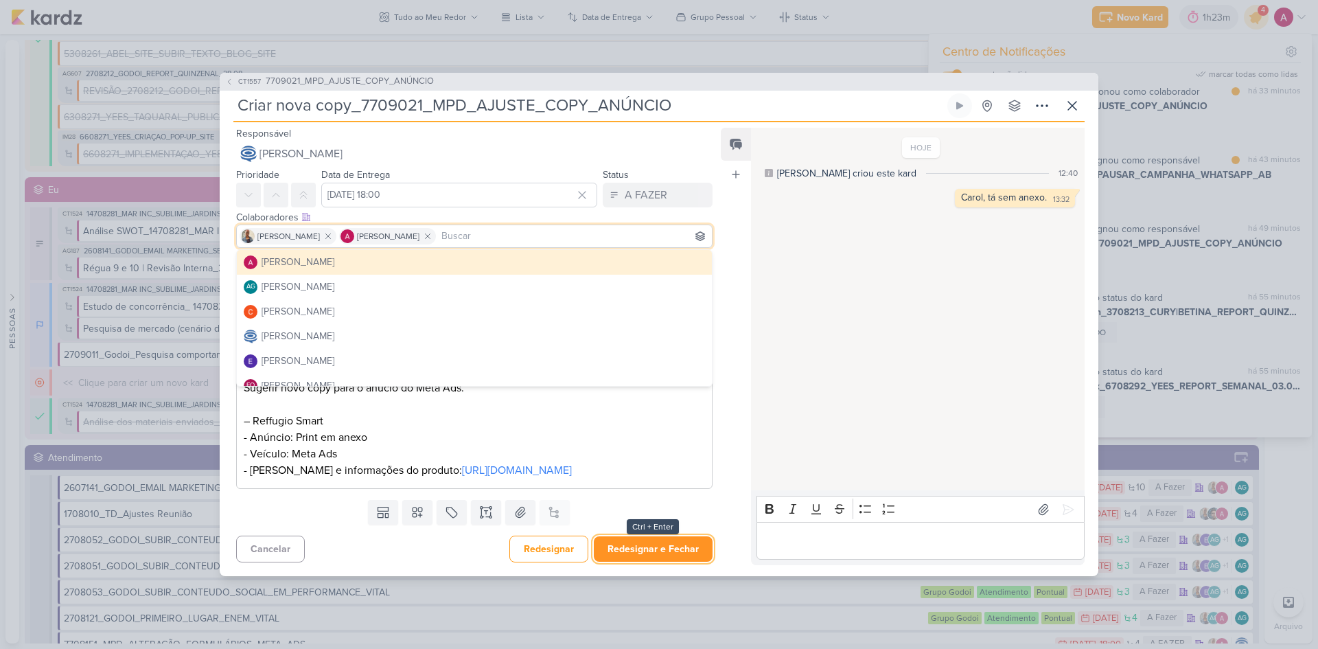
click at [645, 434] on button "Redesignar e Fechar" at bounding box center [653, 548] width 119 height 25
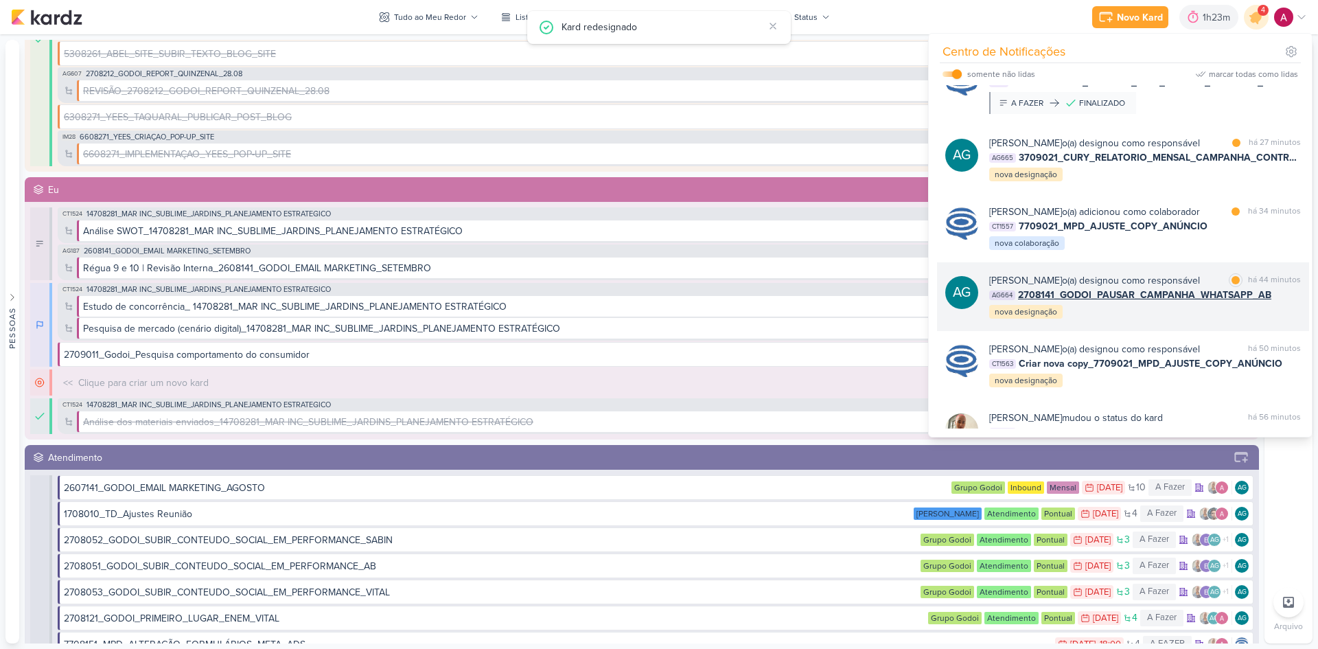
scroll to position [19, 0]
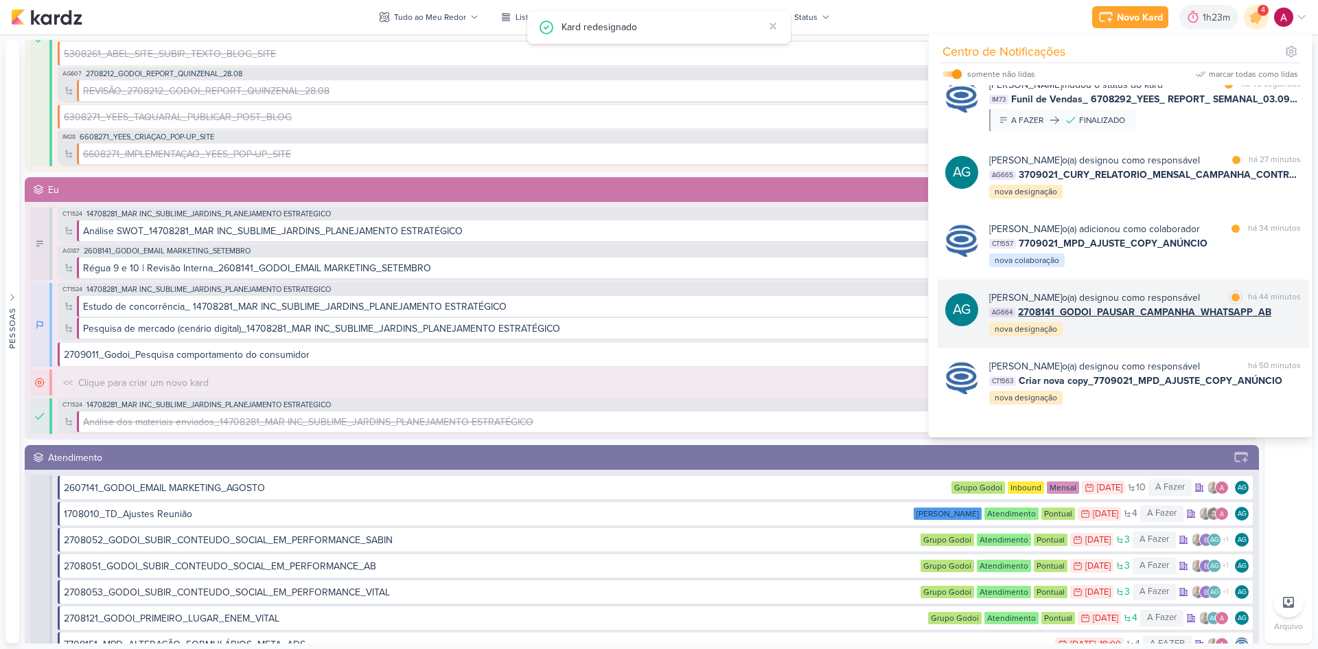
click at [937, 337] on div "[PERSON_NAME] o(a) designou como responsável marcar como lida há 44 minutos AG6…" at bounding box center [1145, 313] width 312 height 47
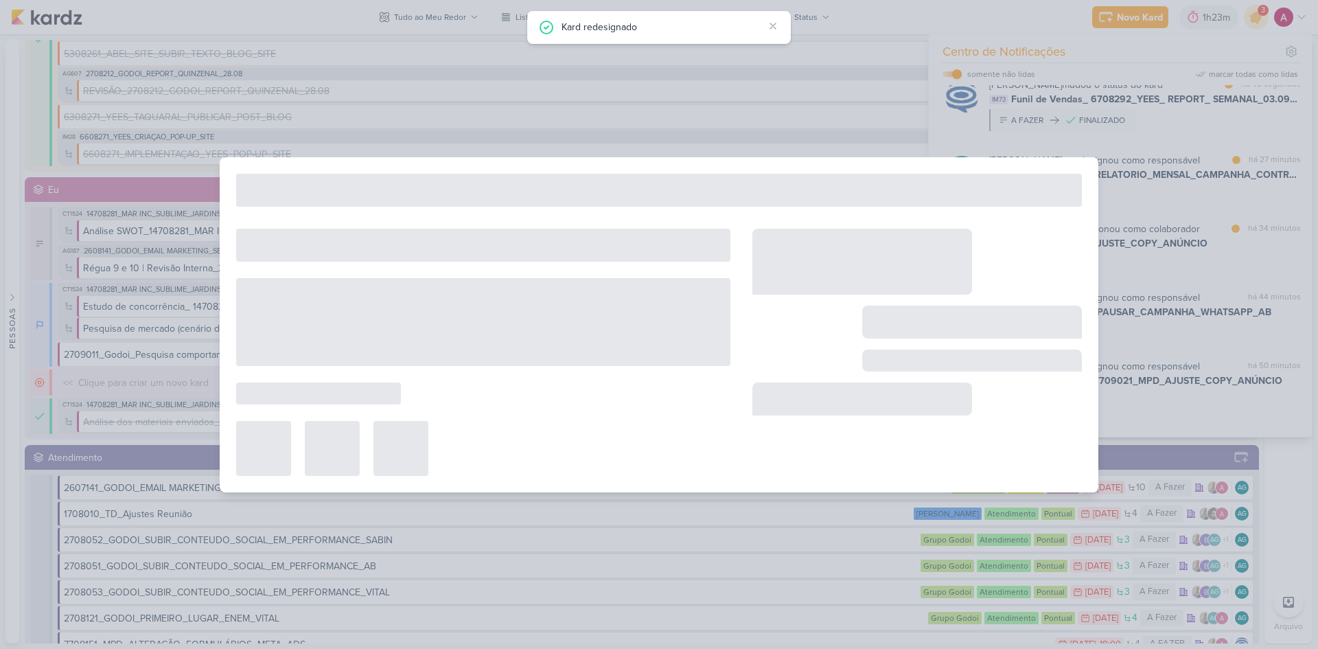
type input "2708141_GODOI_PAUSAR_CAMPANHA_WHATSAPP_AB"
type input "[DATE] 23:59"
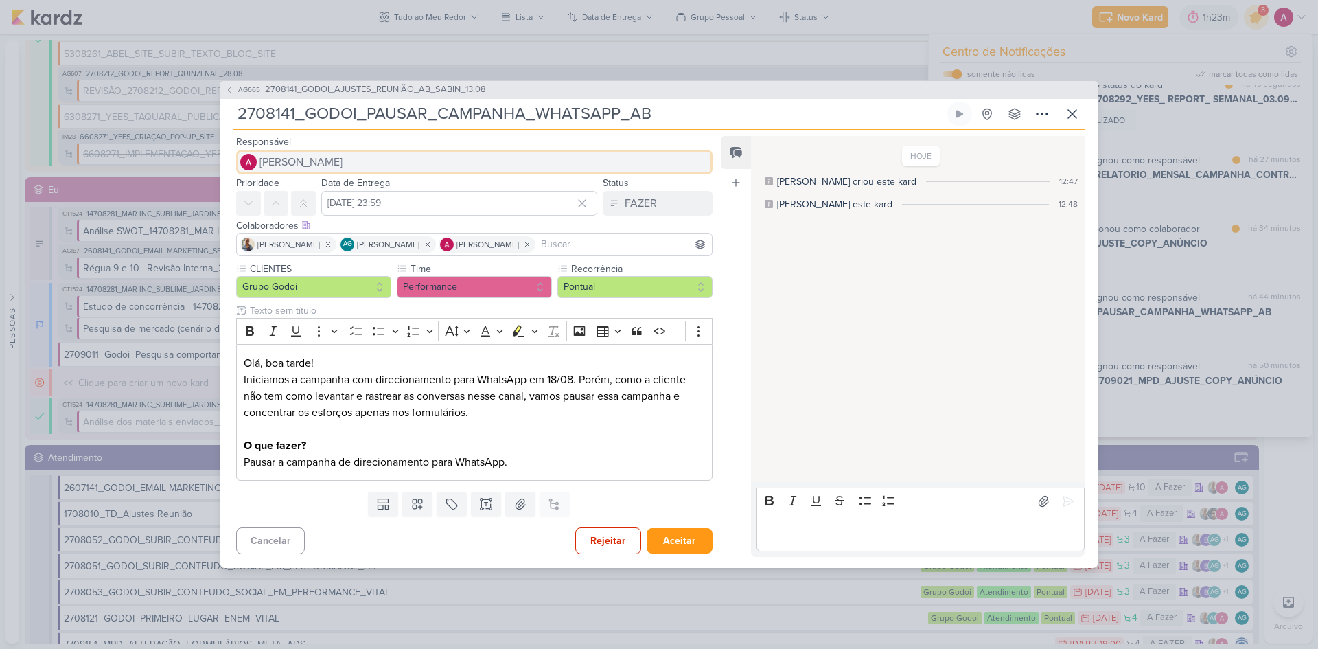
click at [302, 159] on span "[PERSON_NAME]" at bounding box center [300, 162] width 83 height 16
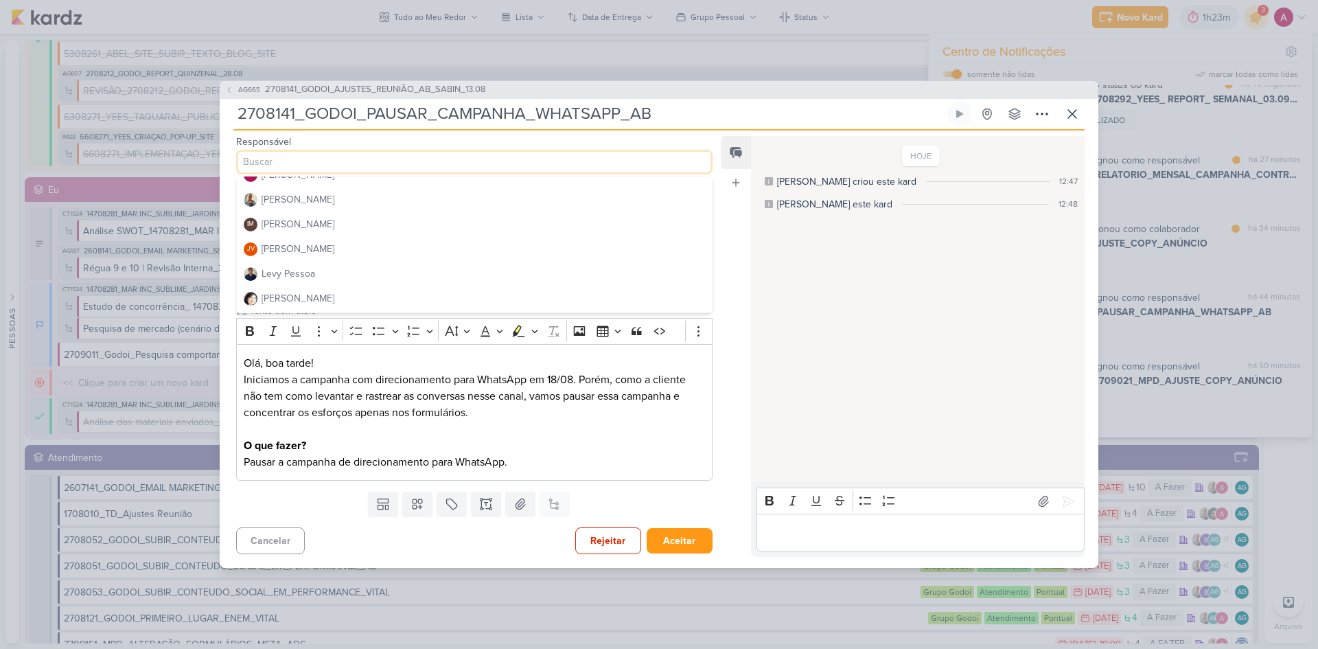
scroll to position [69, 0]
click at [316, 216] on div "[PERSON_NAME]" at bounding box center [298, 218] width 73 height 14
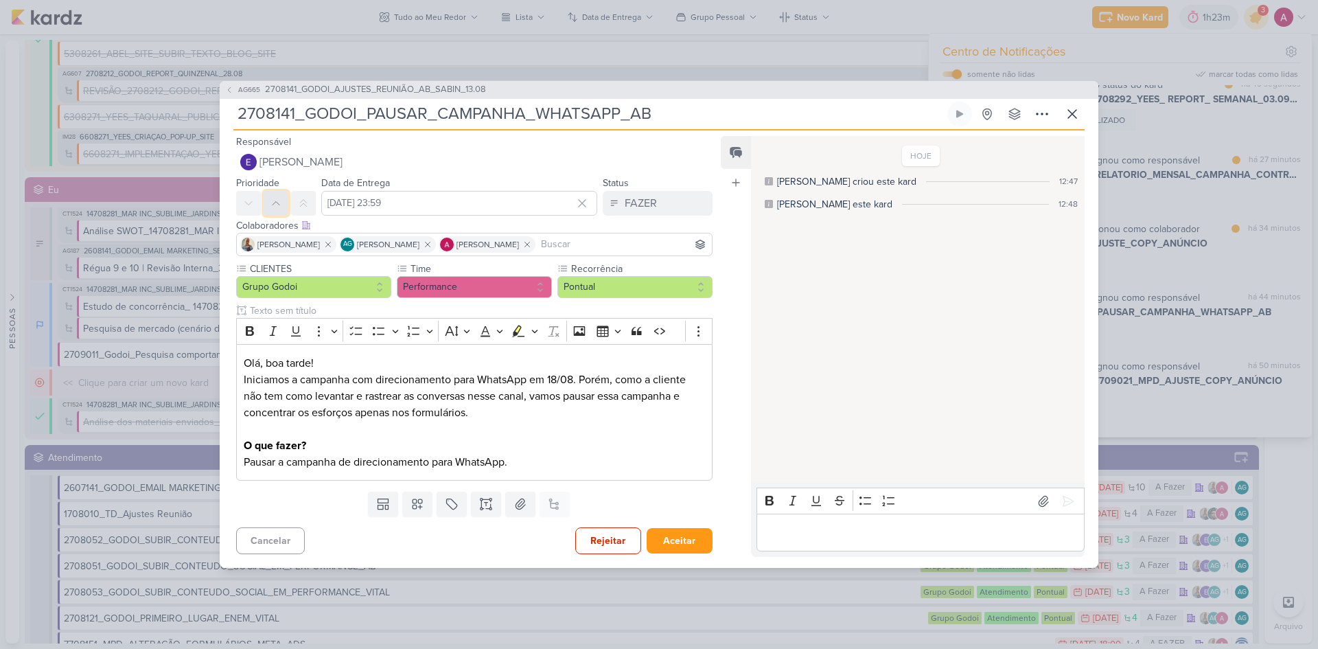
click at [272, 207] on icon at bounding box center [275, 203] width 11 height 11
click at [589, 239] on input at bounding box center [623, 244] width 171 height 16
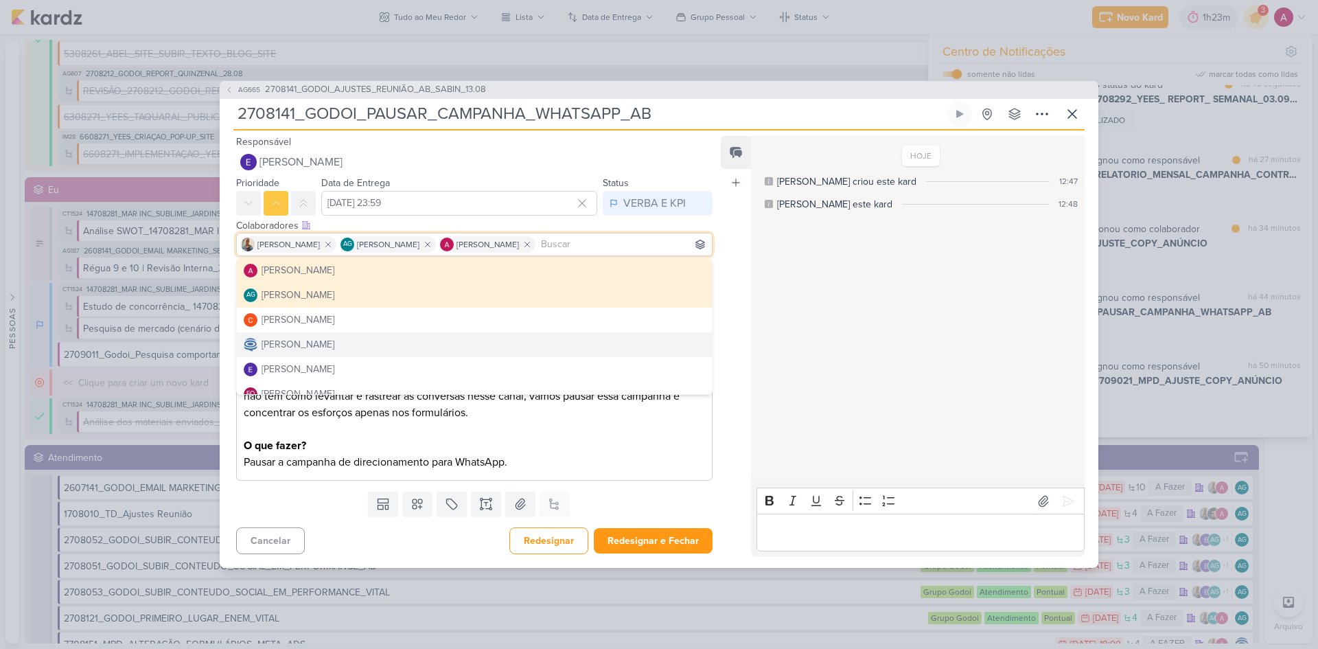
click at [655, 434] on p "Pausar a campanha de direcionamento para WhatsApp." at bounding box center [474, 462] width 461 height 16
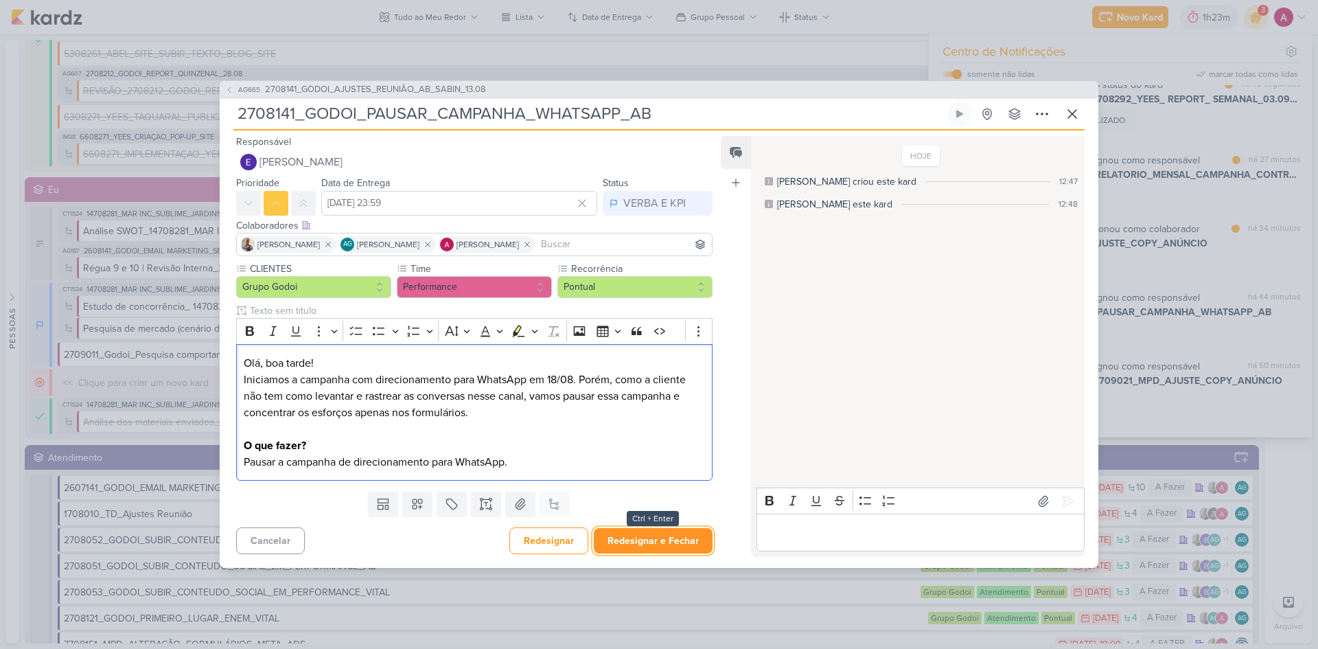
click at [655, 434] on button "Redesignar e Fechar" at bounding box center [653, 540] width 119 height 25
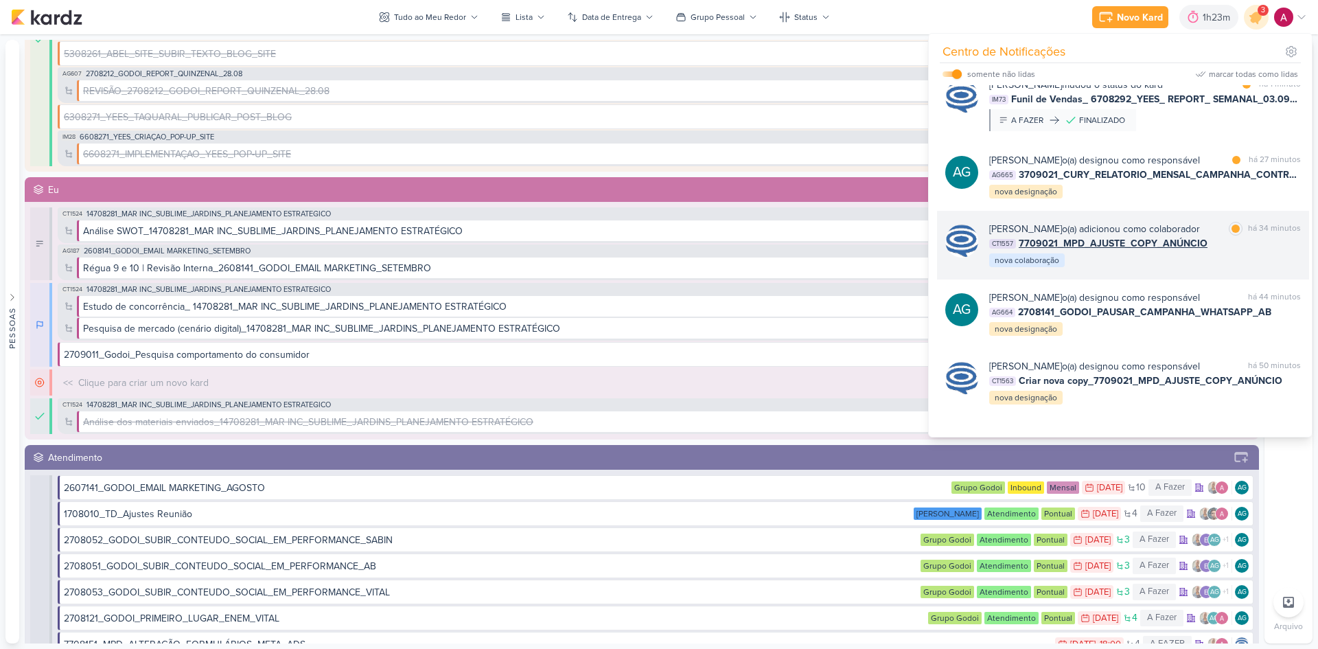
click at [937, 236] on div "[PERSON_NAME] o(a) adicionou como colaborador" at bounding box center [1094, 229] width 211 height 14
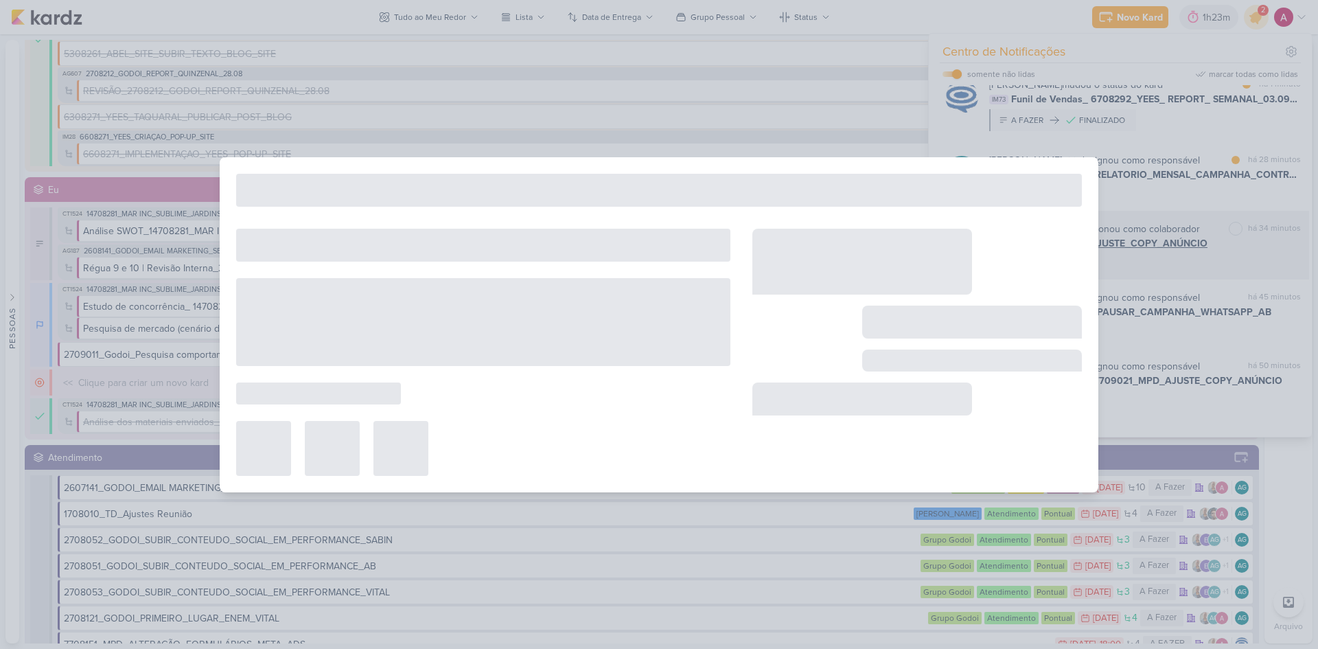
type input "7709021_MPD_AJUSTE_COPY_ANÚNCIO"
type input "[DATE] 18:00"
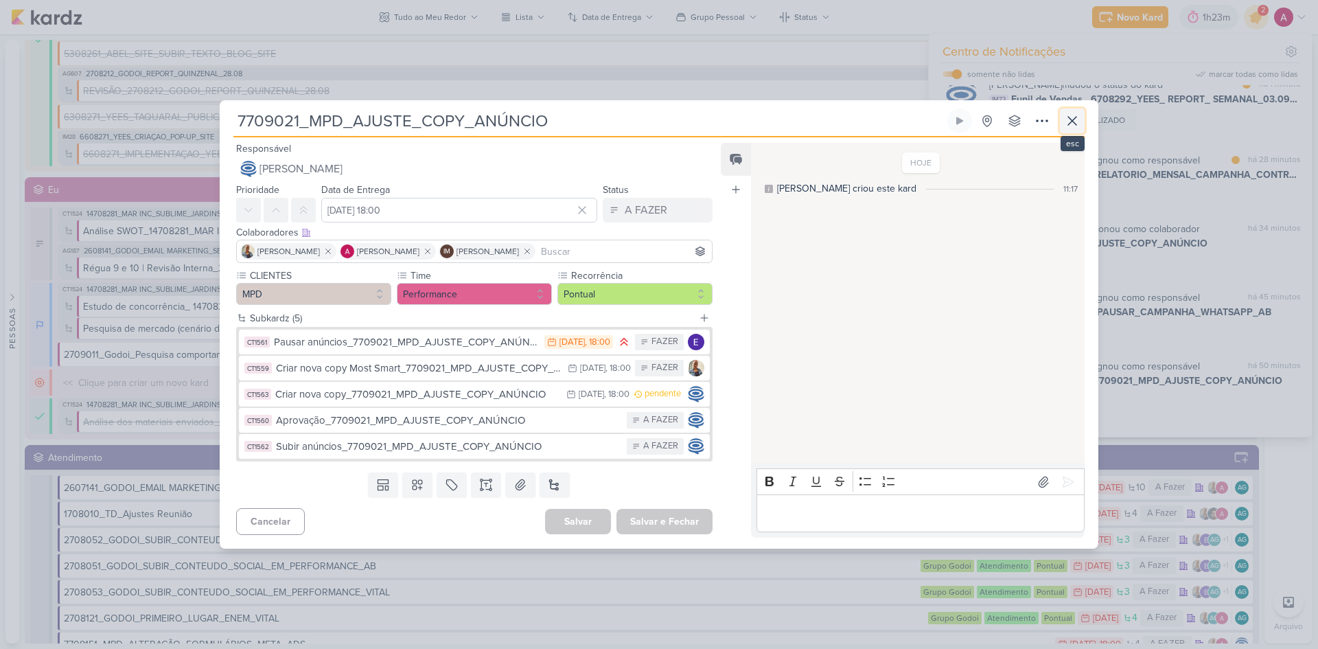
click at [937, 129] on button at bounding box center [1072, 120] width 25 height 25
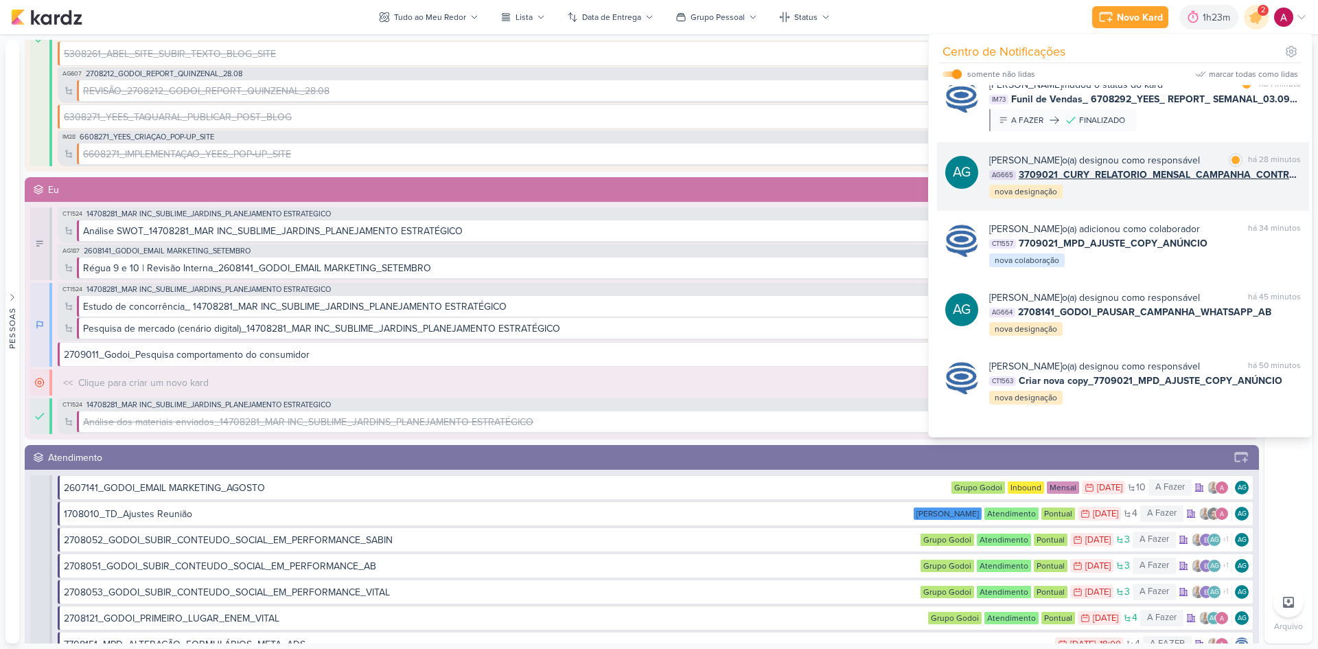
scroll to position [0, 0]
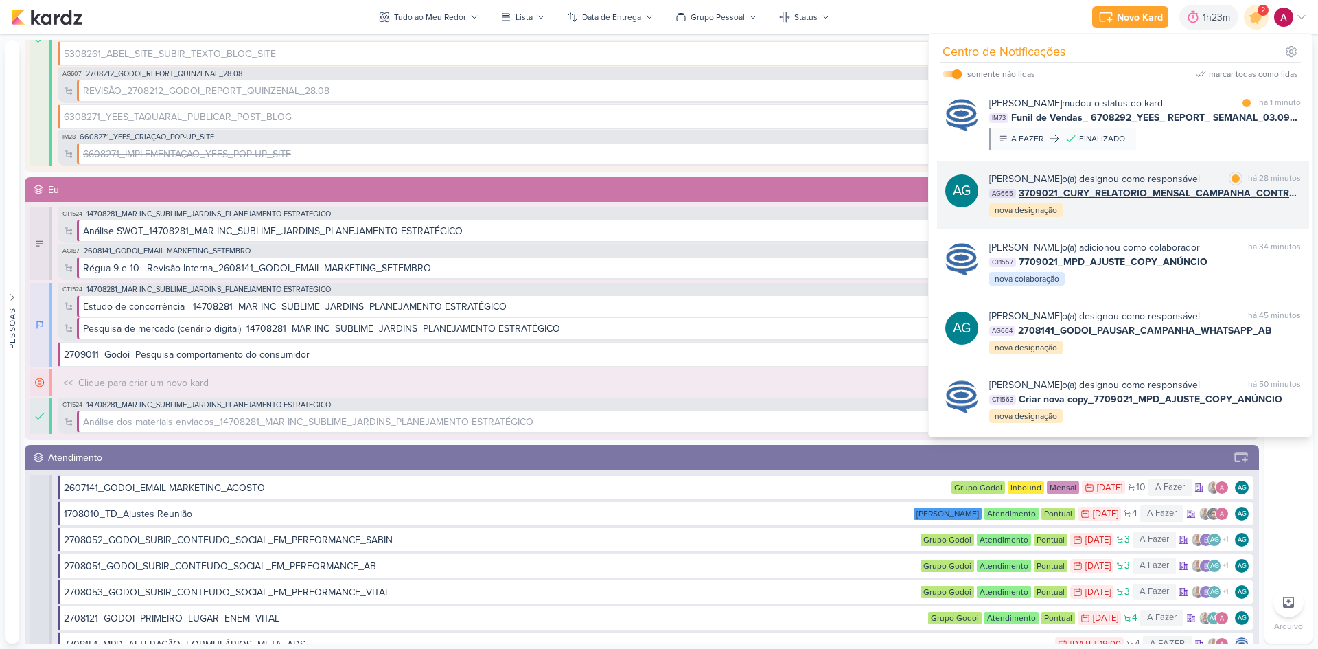
click at [937, 218] on div "[PERSON_NAME] o(a) designou como responsável marcar como lida há 28 minutos AG6…" at bounding box center [1145, 195] width 312 height 47
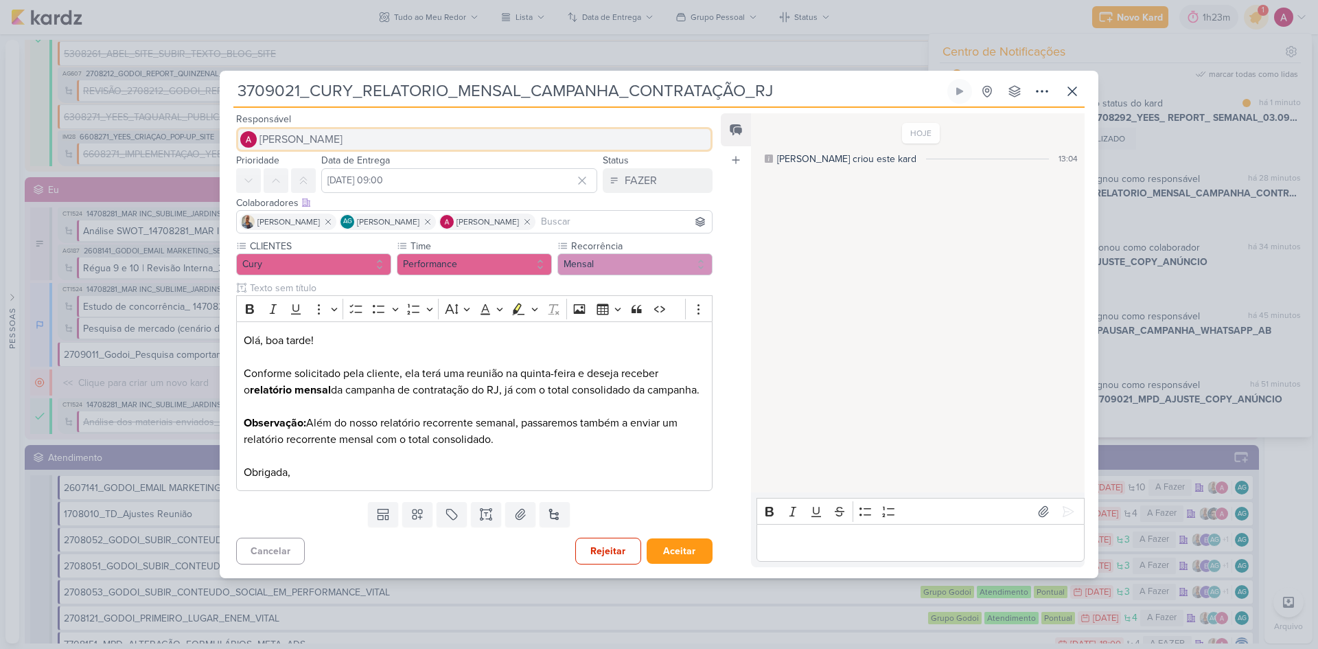
click at [272, 138] on span "[PERSON_NAME]" at bounding box center [300, 139] width 83 height 16
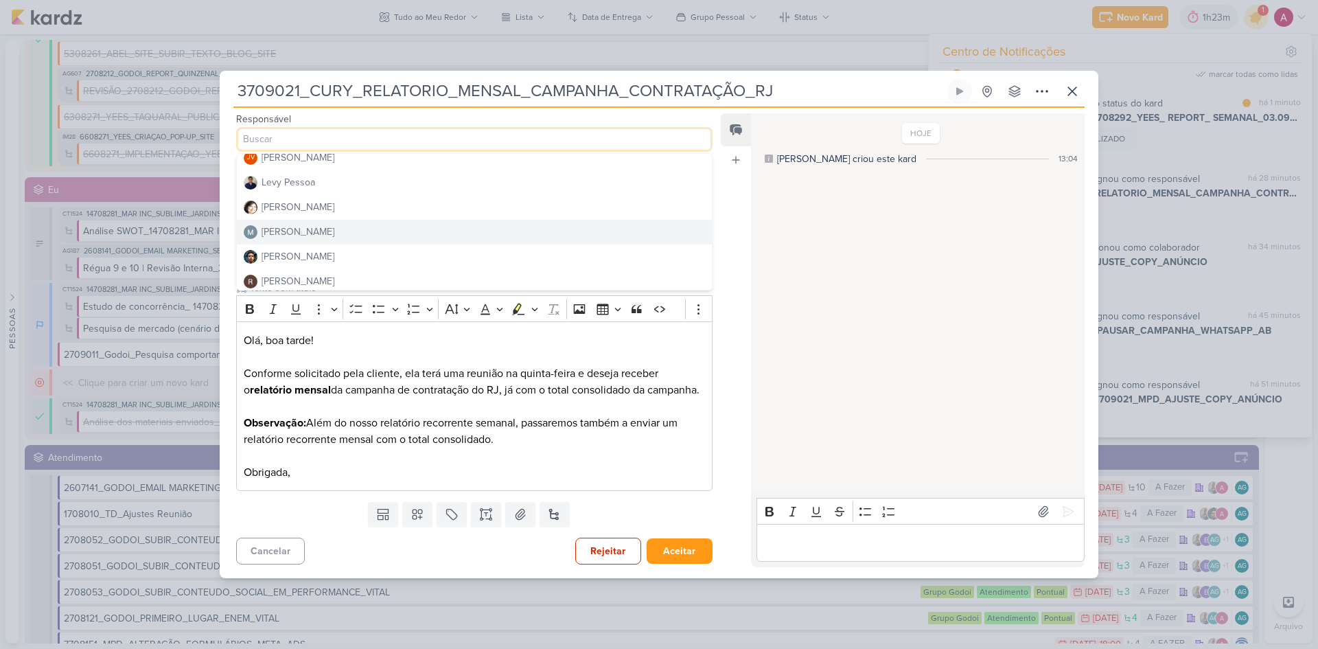
scroll to position [259, 0]
click at [312, 229] on div "[PERSON_NAME]" at bounding box center [298, 227] width 73 height 14
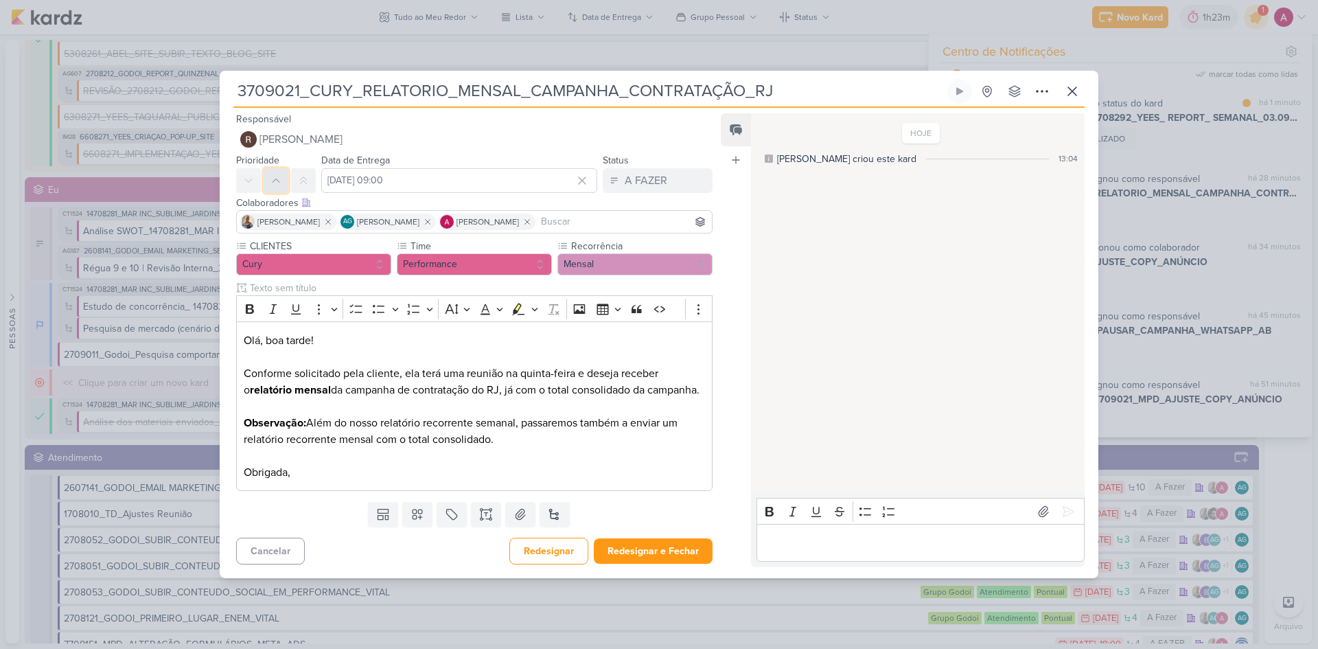
click at [275, 183] on icon at bounding box center [275, 180] width 11 height 11
click at [654, 434] on button "Redesignar e Fechar" at bounding box center [653, 550] width 119 height 25
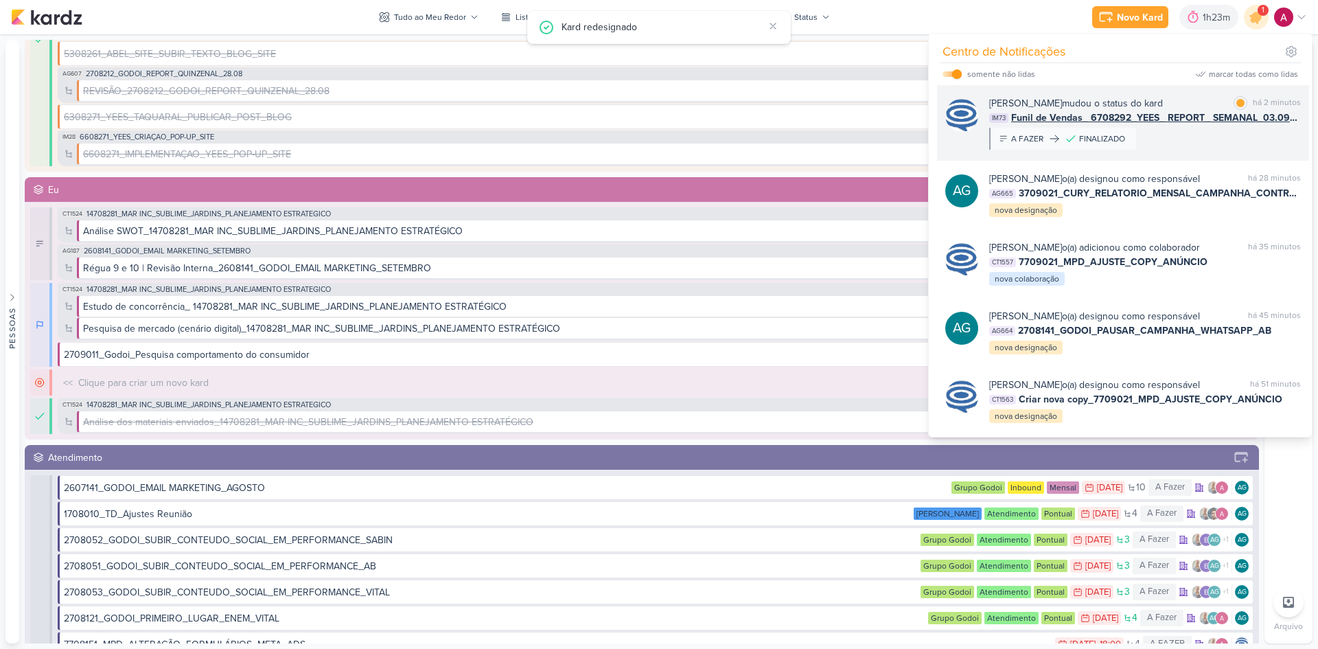
click at [937, 144] on div "[PERSON_NAME] mudou o status do kard marcar como lida há 2 minutos IM73 Funil d…" at bounding box center [1145, 123] width 312 height 54
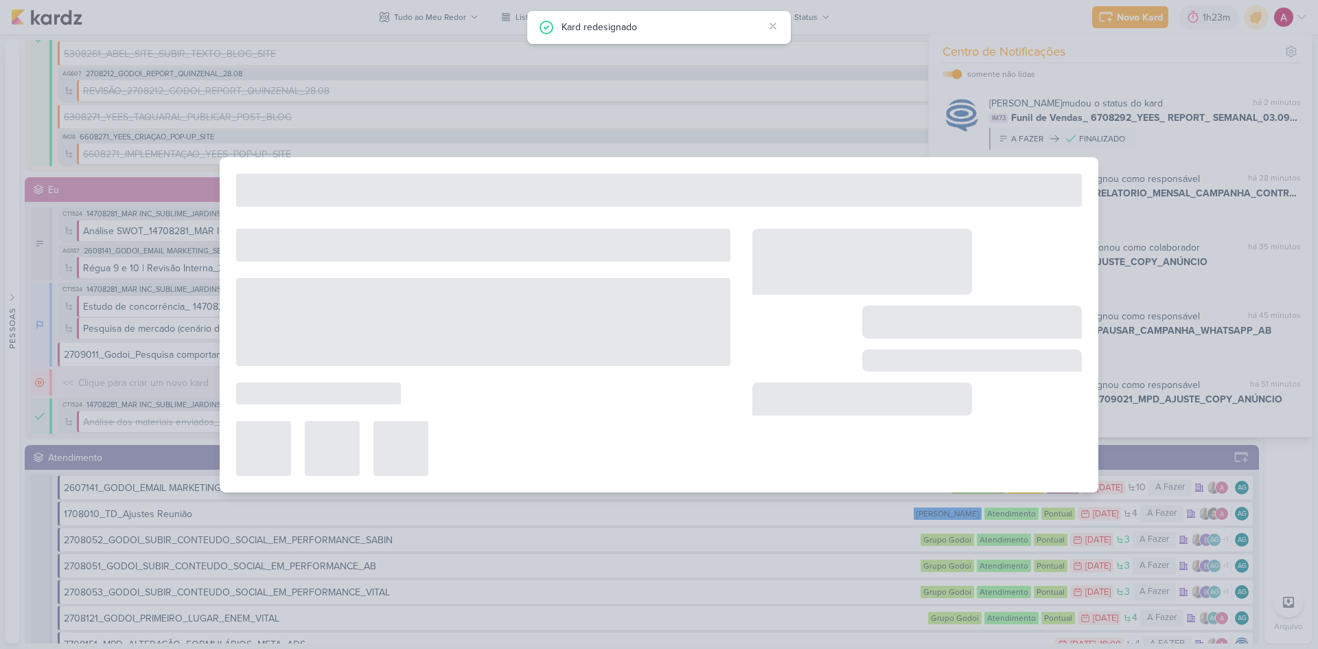
type input "Funil de Vendas_ 6708292_YEES_ REPORT_ SEMANAL_03.09_COMERCIAL"
type input "[DATE] 18:00"
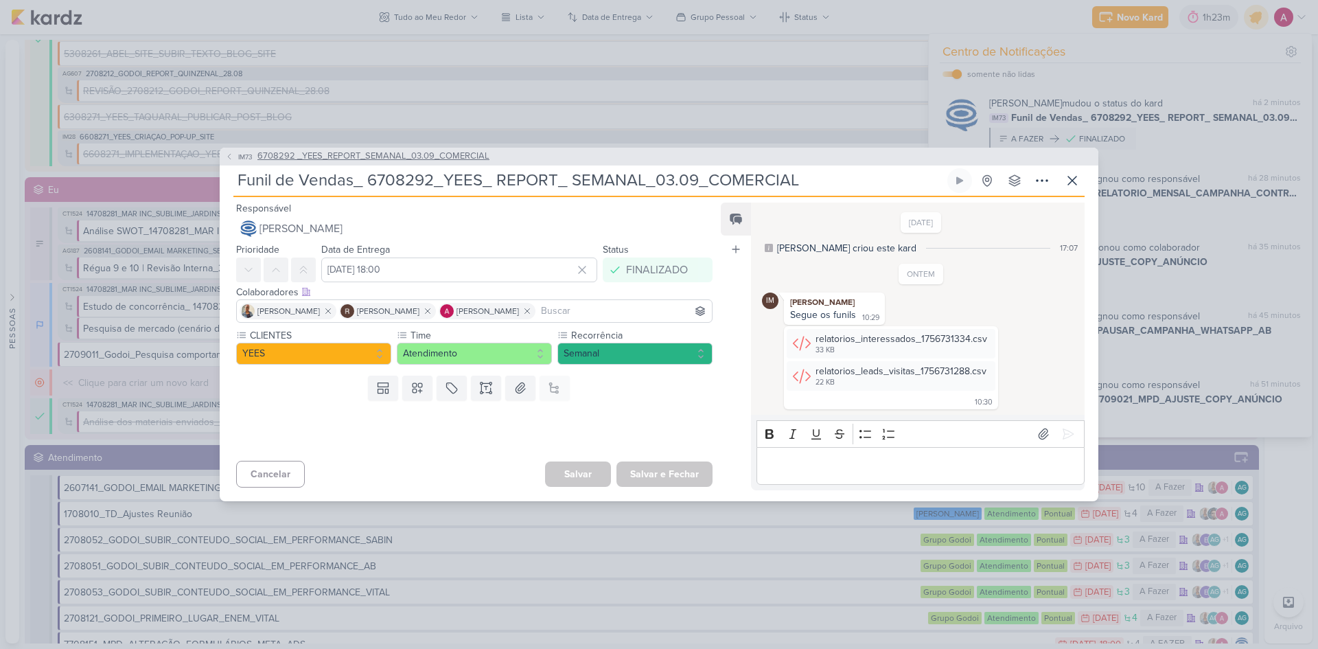
click at [230, 152] on icon at bounding box center [229, 156] width 8 height 8
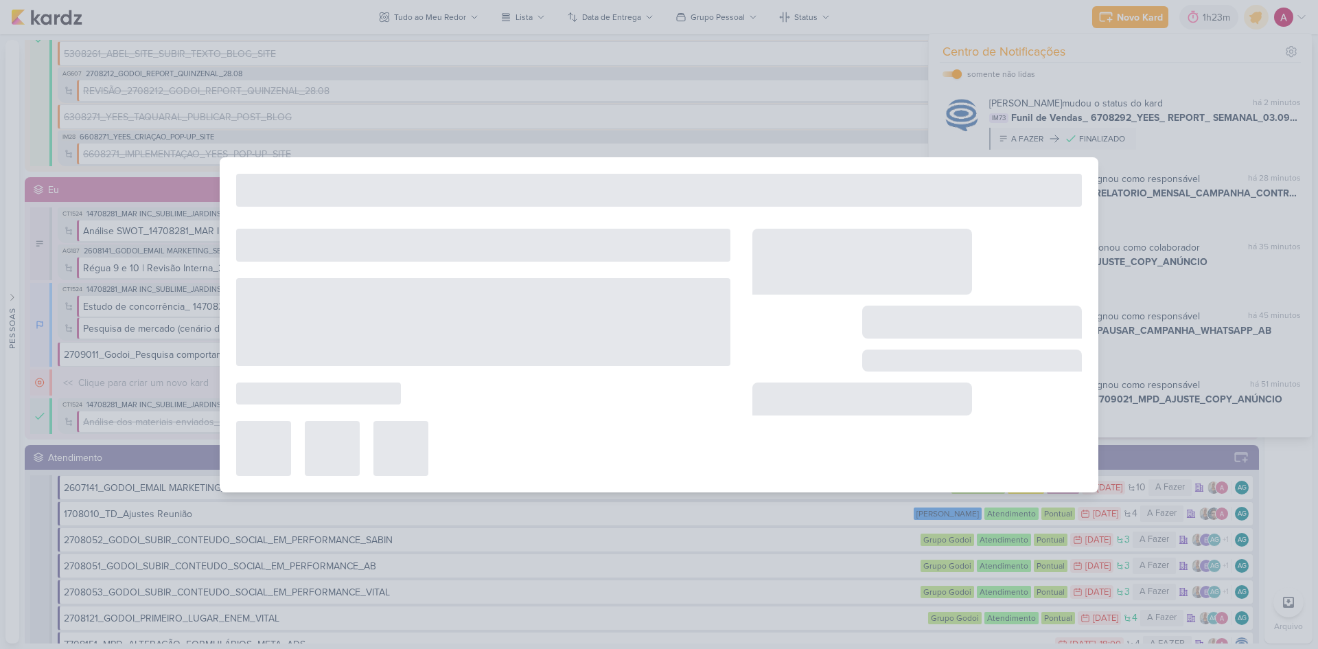
type input "6708292 _YEES_REPORT_SEMANAL_03.09_COMERCIAL"
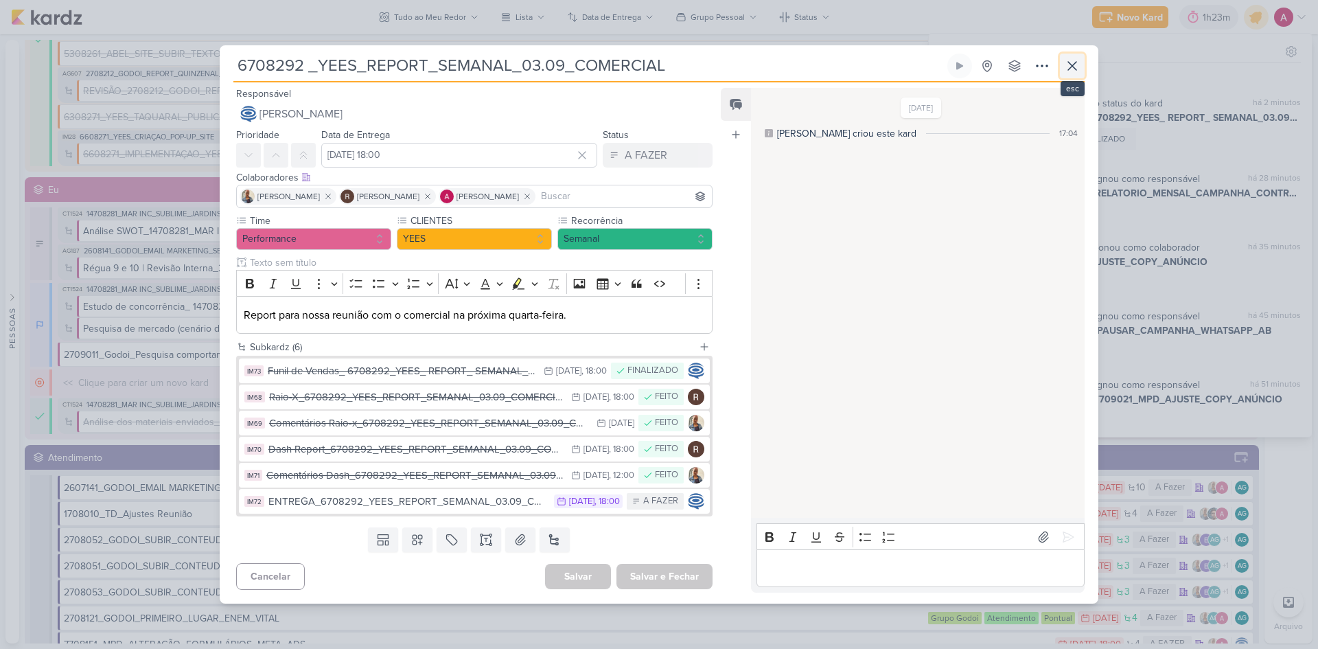
click at [937, 65] on icon at bounding box center [1072, 66] width 16 height 16
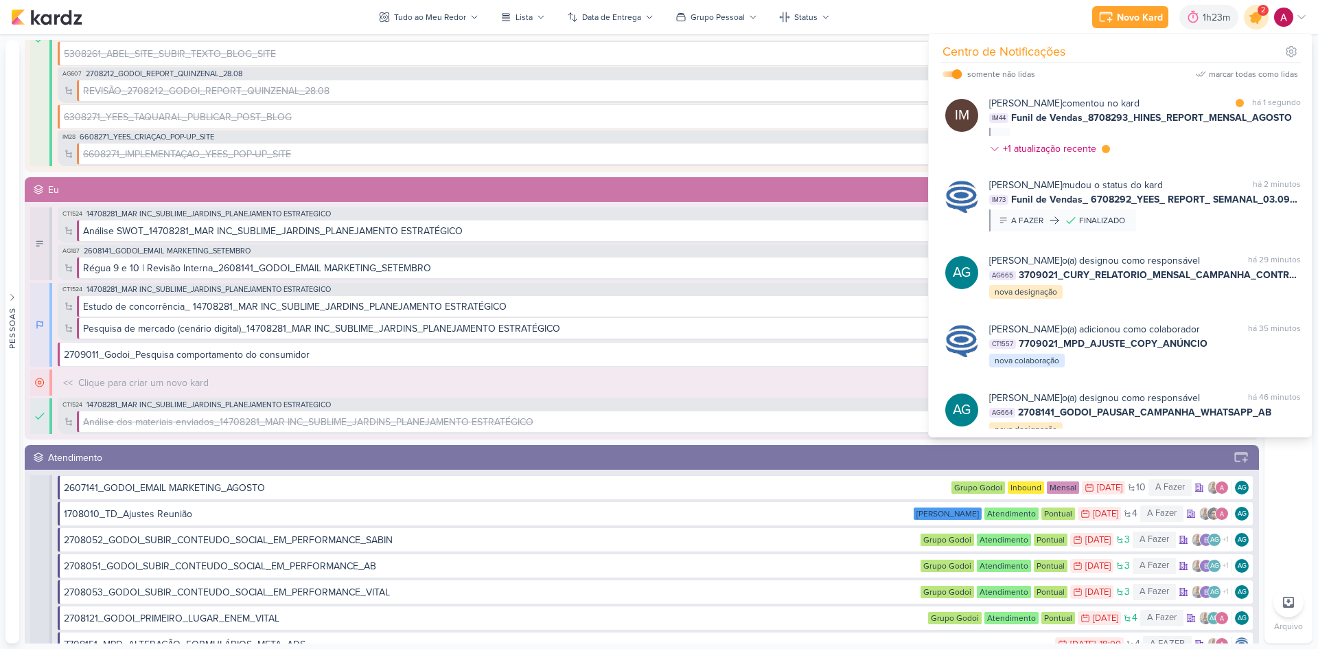
click at [937, 17] on icon at bounding box center [1256, 17] width 16 height 16
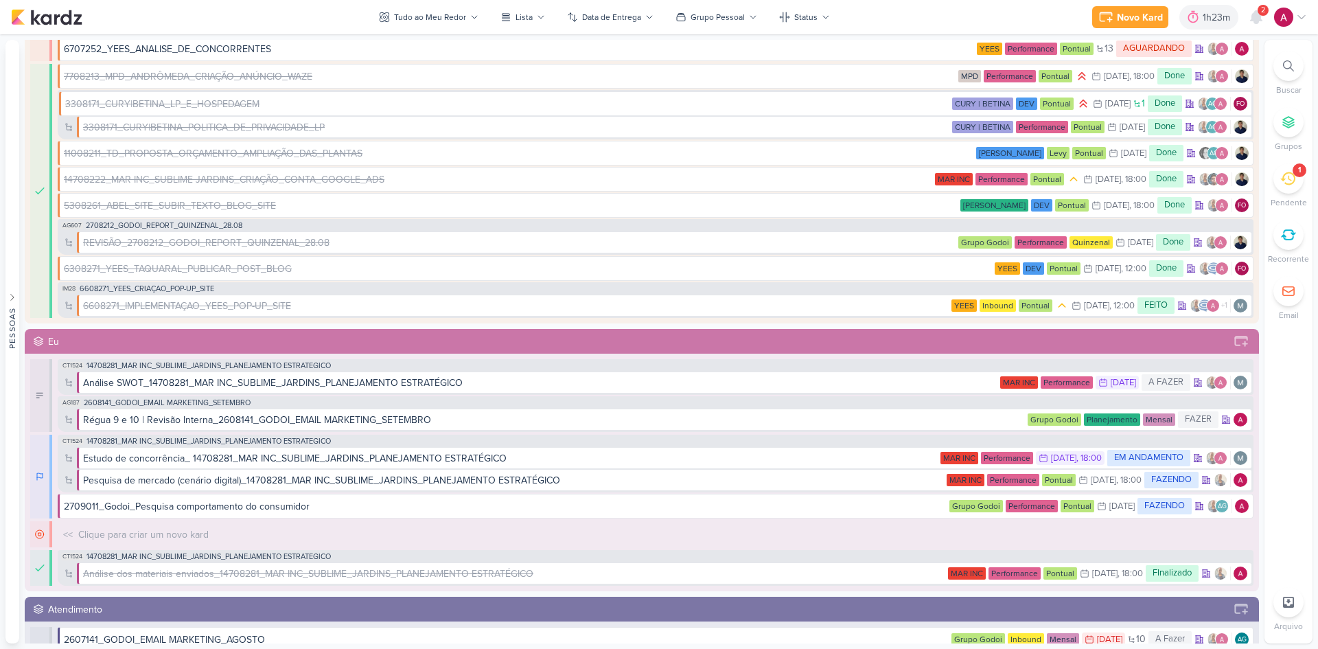
scroll to position [2524, 0]
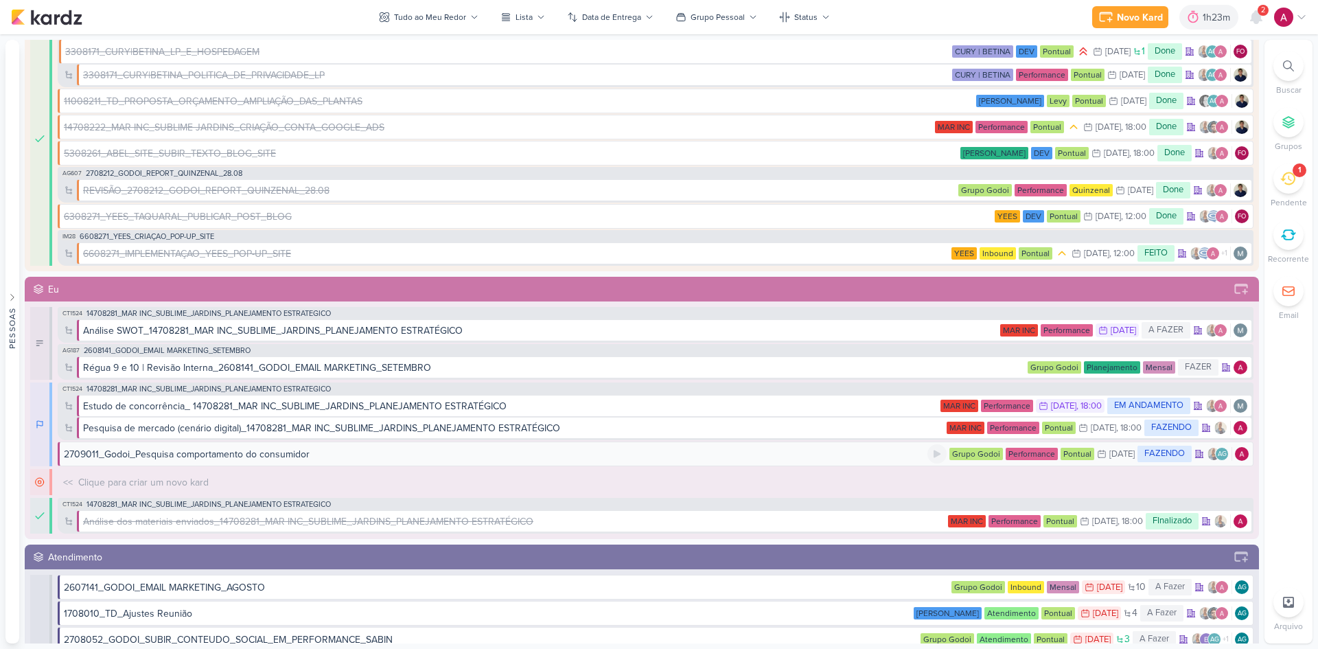
click at [328, 434] on div "2709011_Godoi_Pesquisa comportamento do consumidor" at bounding box center [495, 454] width 863 height 14
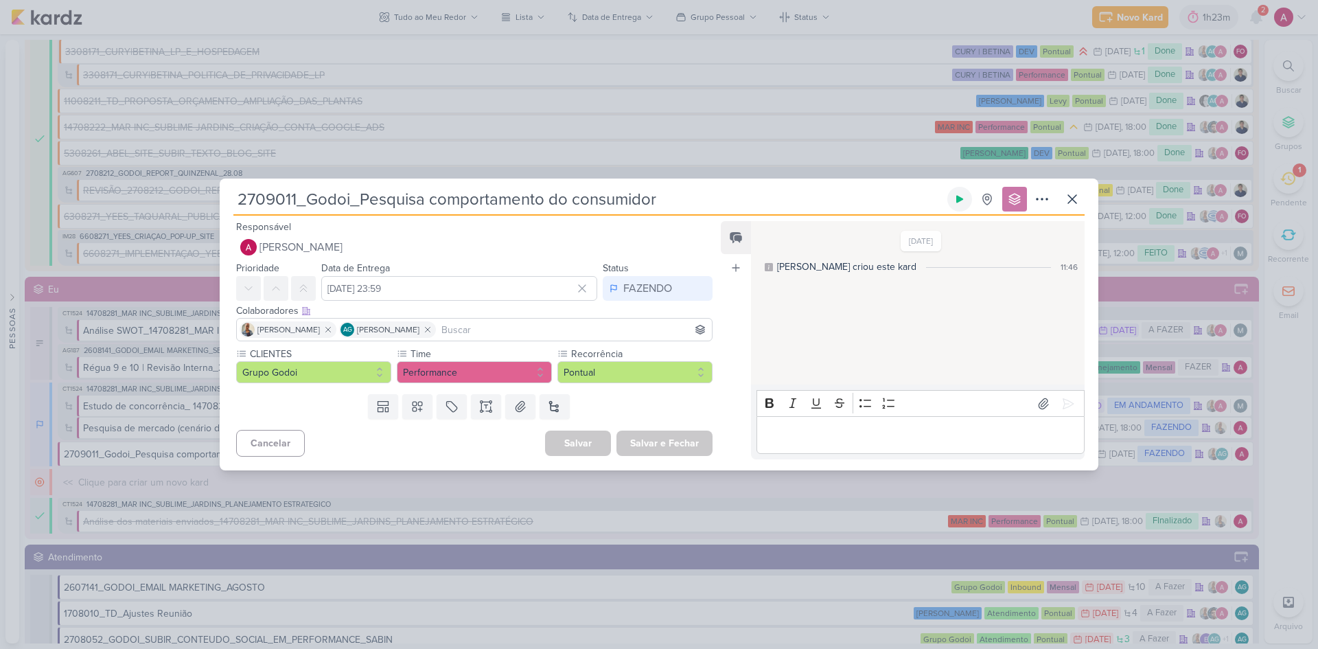
click at [937, 198] on icon at bounding box center [959, 199] width 11 height 11
